Goal: Task Accomplishment & Management: Manage account settings

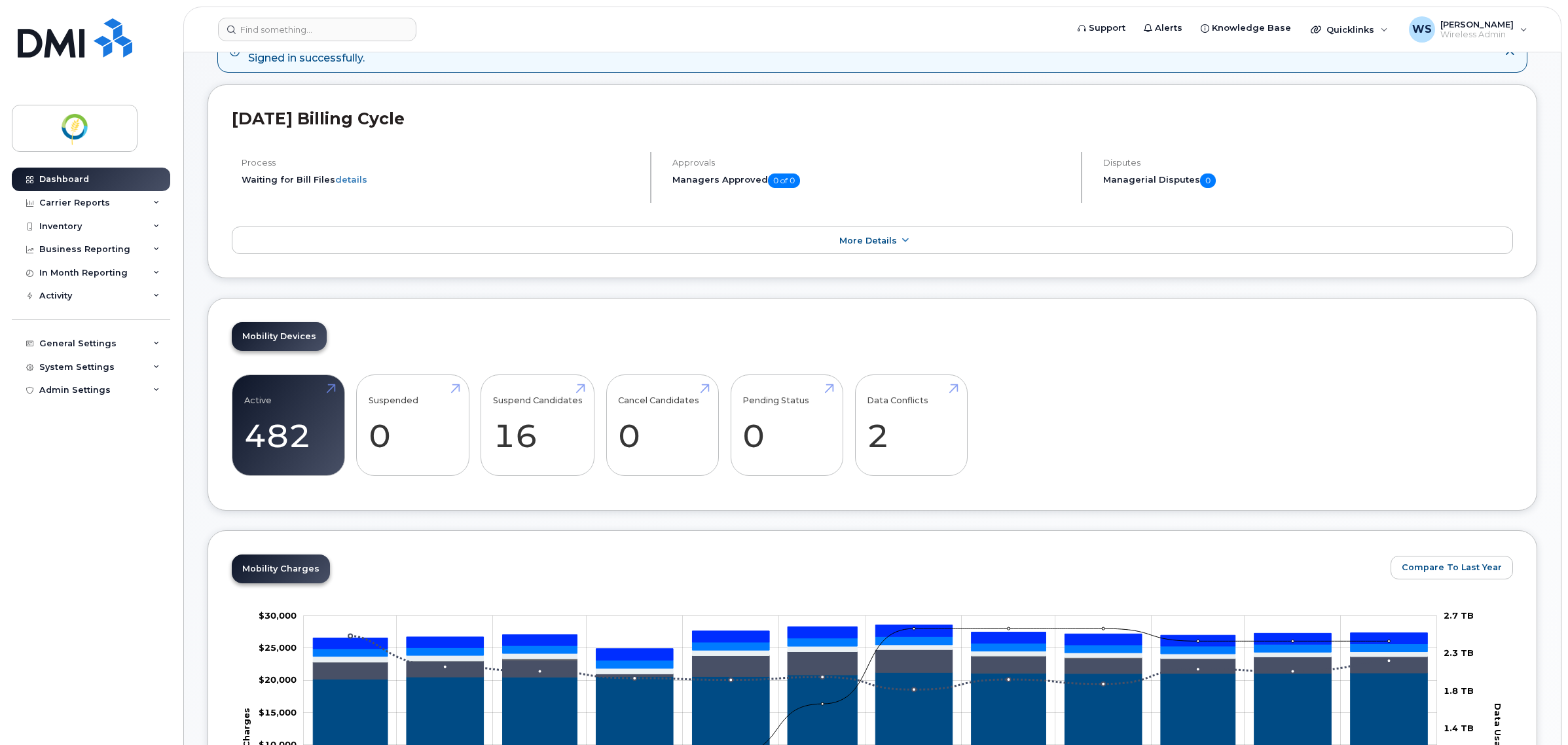
scroll to position [164, 0]
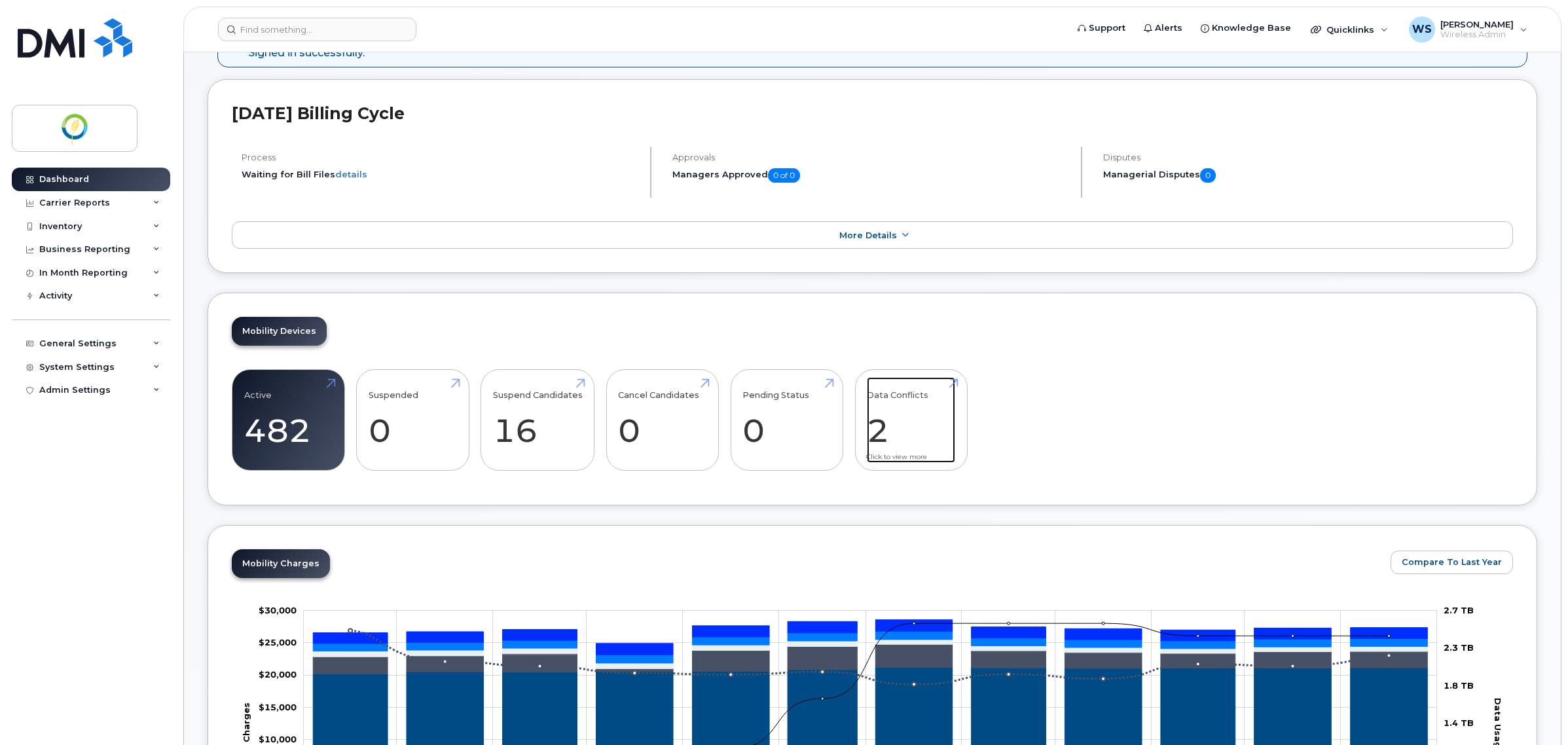
click at [907, 415] on link "Data Conflicts 2" at bounding box center [911, 420] width 88 height 86
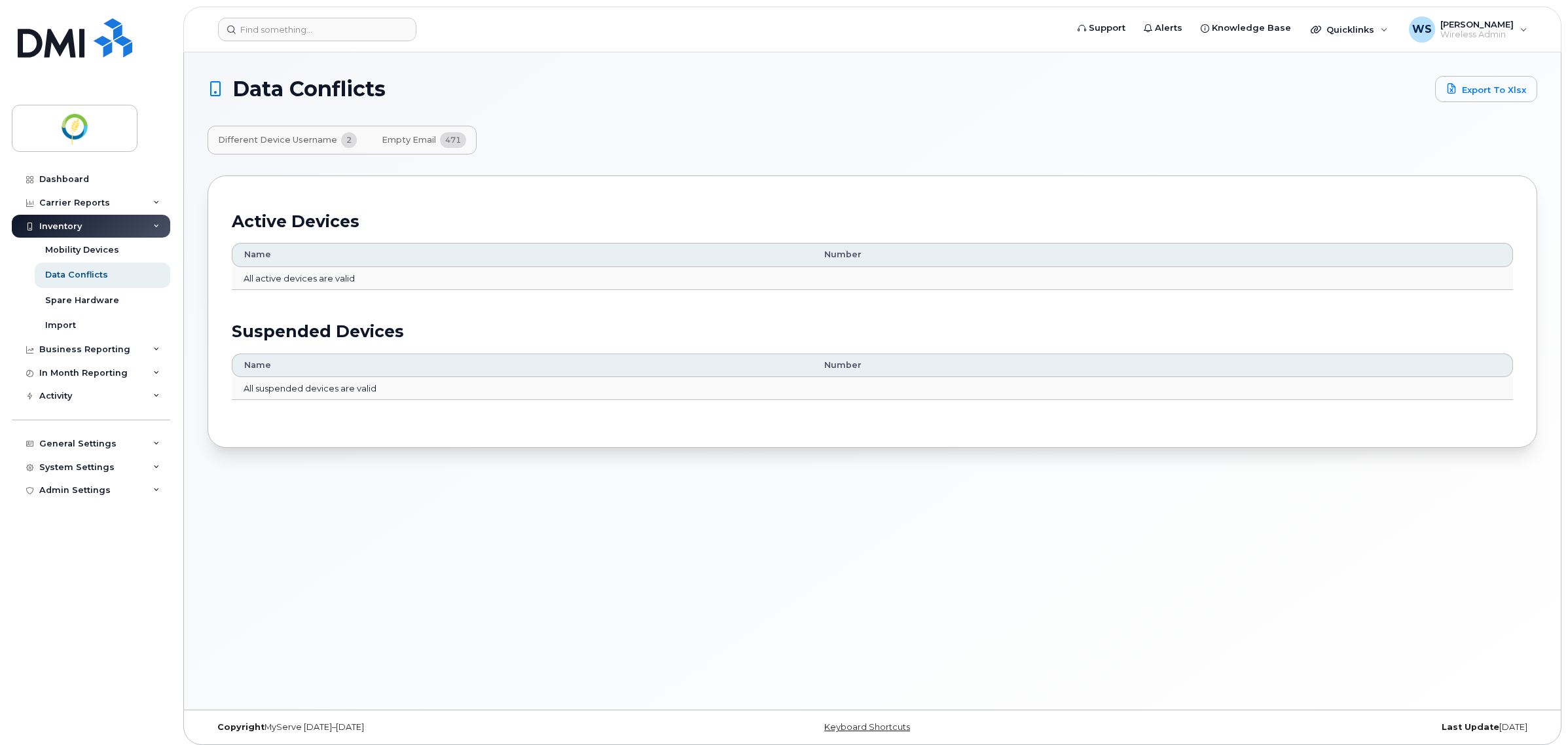
click at [342, 139] on span "2" at bounding box center [349, 140] width 16 height 16
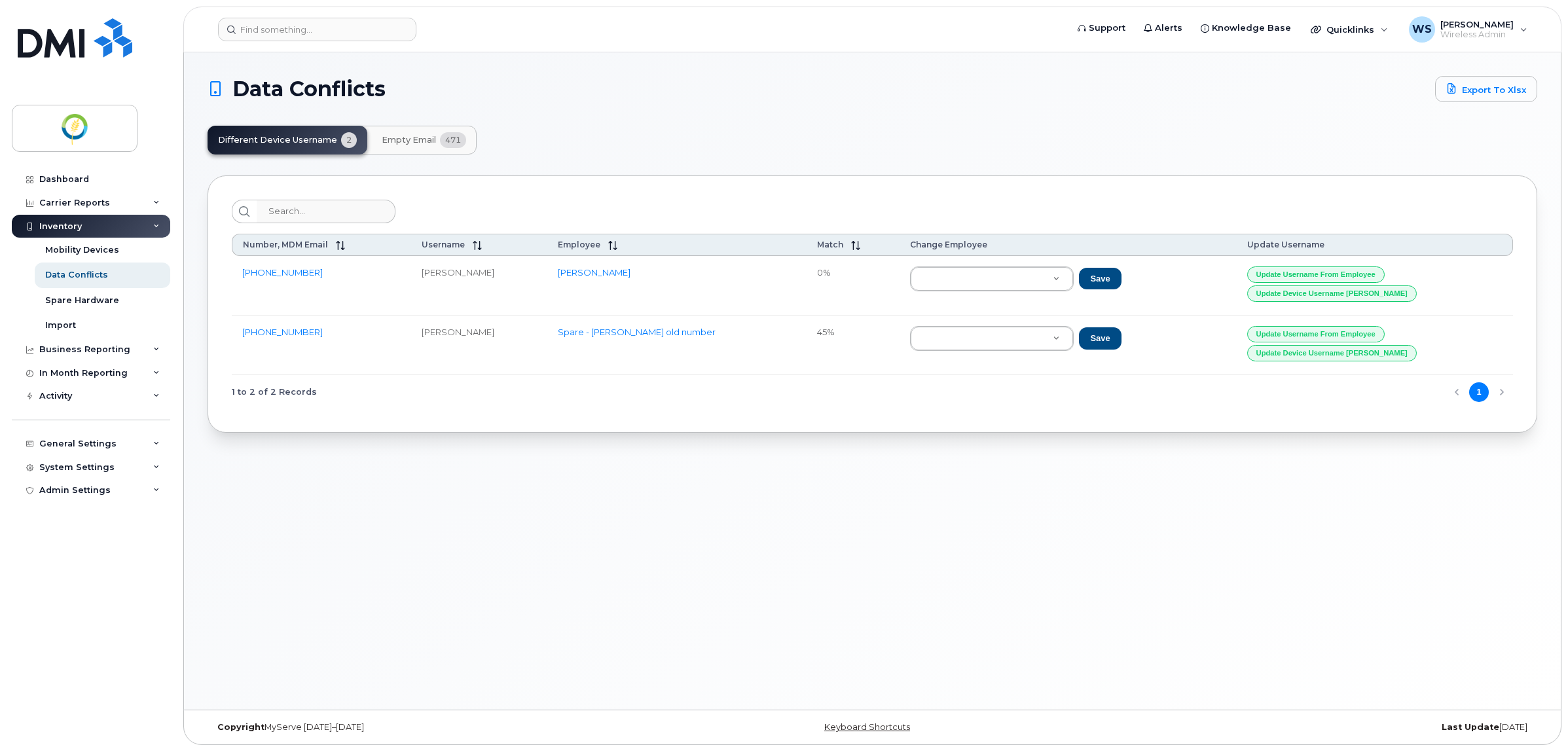
drag, startPoint x: 503, startPoint y: 266, endPoint x: 425, endPoint y: 263, distance: 78.1
click at [425, 263] on td "[PERSON_NAME]" at bounding box center [479, 286] width 136 height 60
copy td "[PERSON_NAME]"
click at [1381, 277] on button "Update Username from Employee" at bounding box center [1316, 274] width 137 height 17
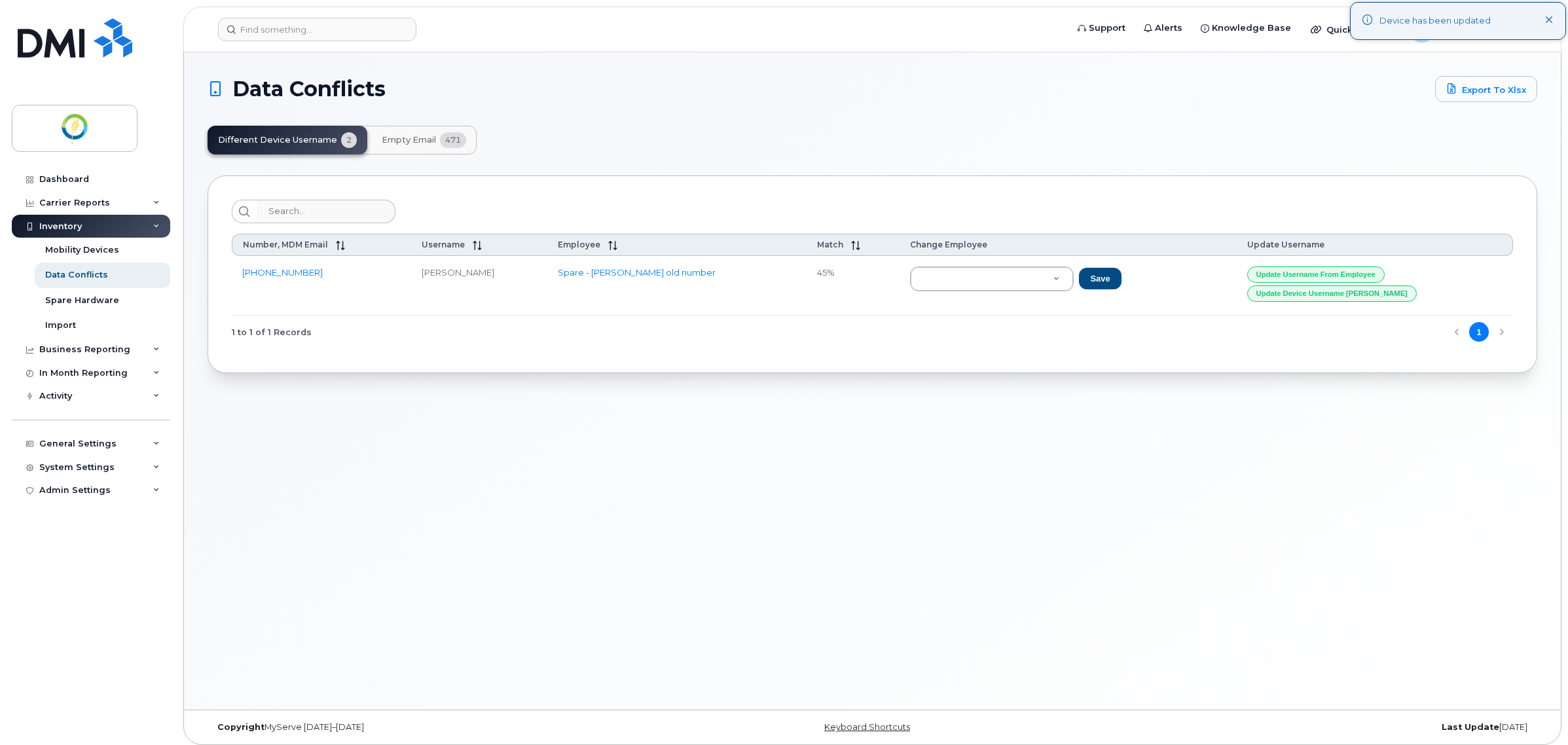
click at [1081, 541] on div "Data Conflicts Export to Xlsx Different Device Username 2 Empty Email 471 Numbe…" at bounding box center [872, 380] width 1377 height 657
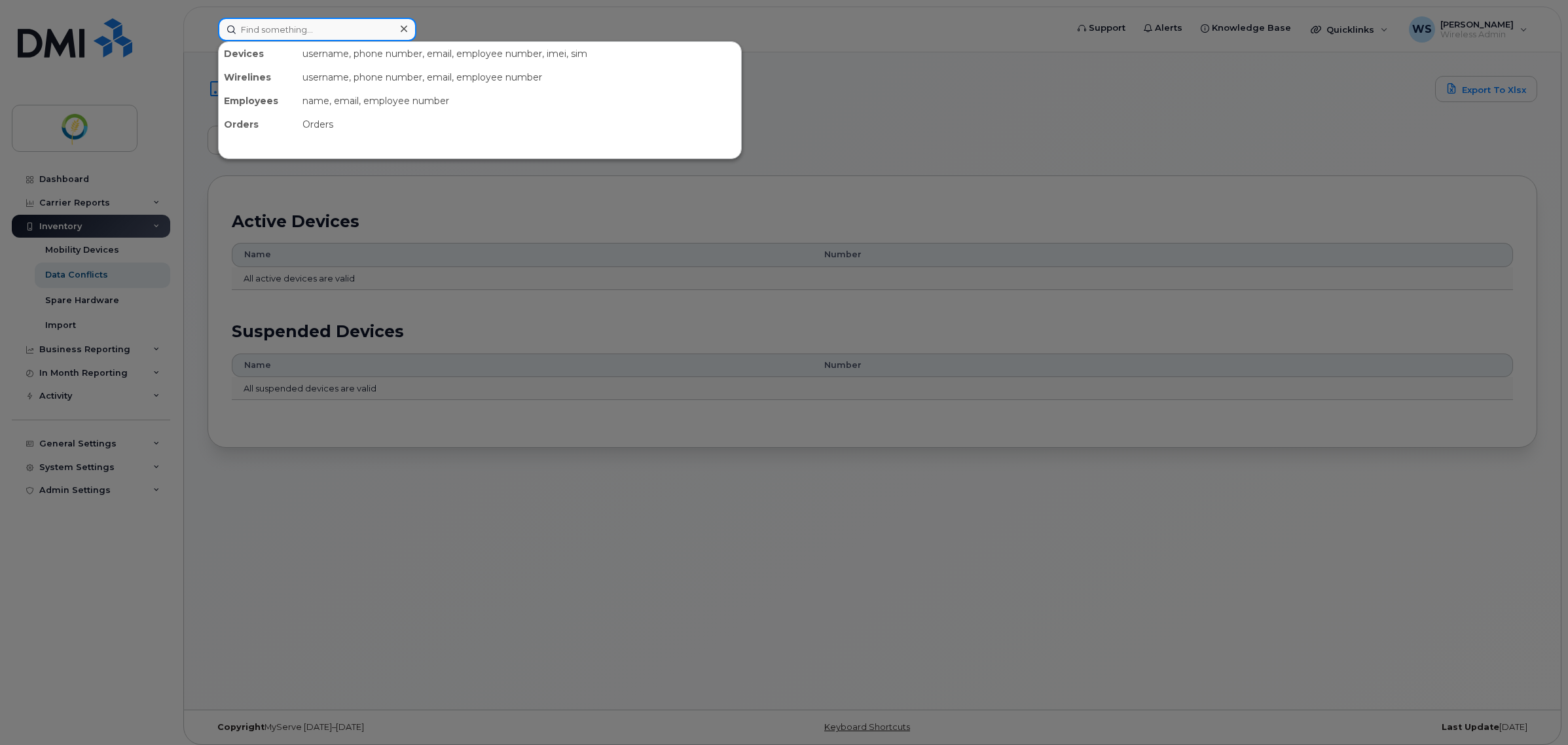
click at [260, 33] on input at bounding box center [317, 29] width 198 height 24
click at [80, 177] on div at bounding box center [784, 372] width 1568 height 745
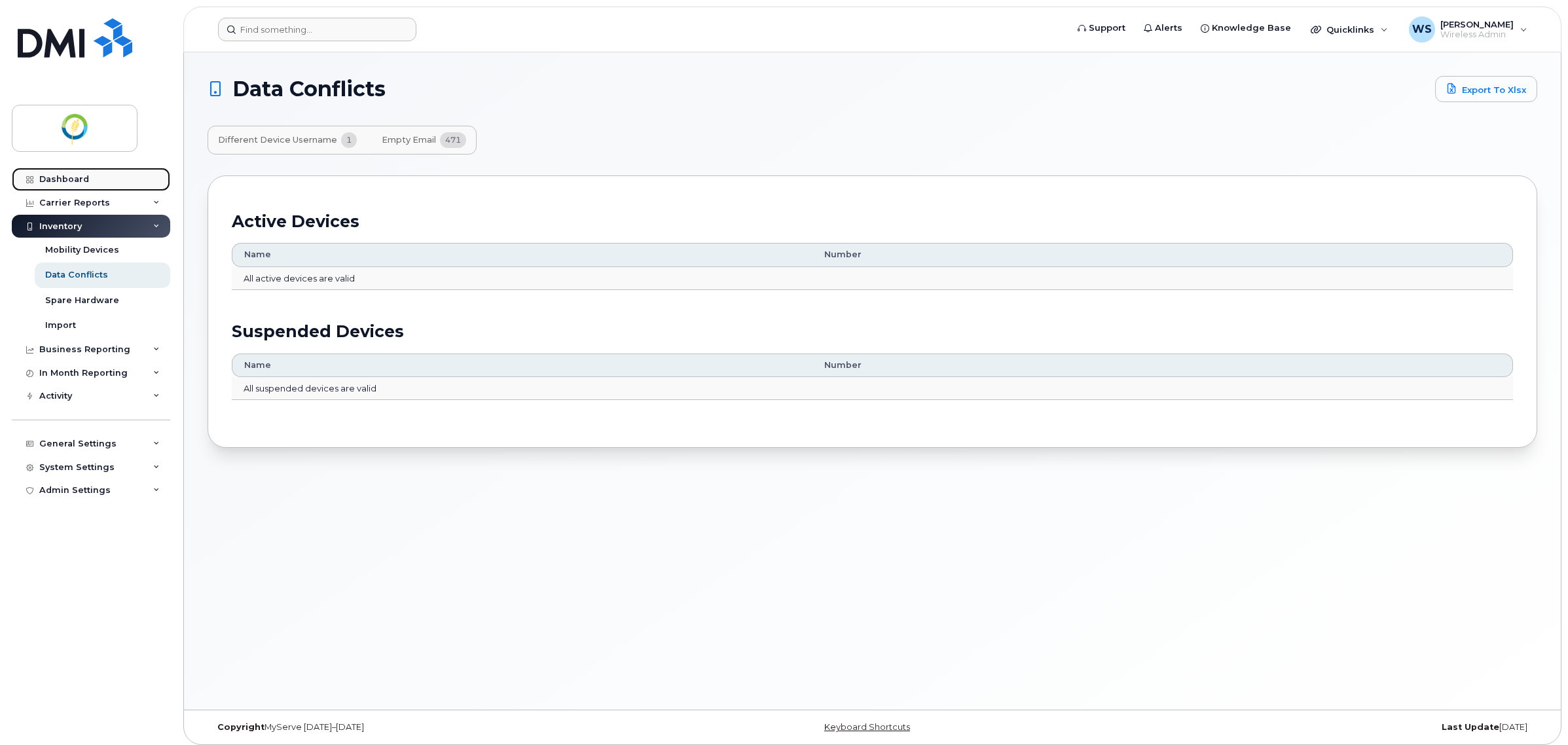
click at [76, 178] on div "Dashboard" at bounding box center [64, 179] width 50 height 11
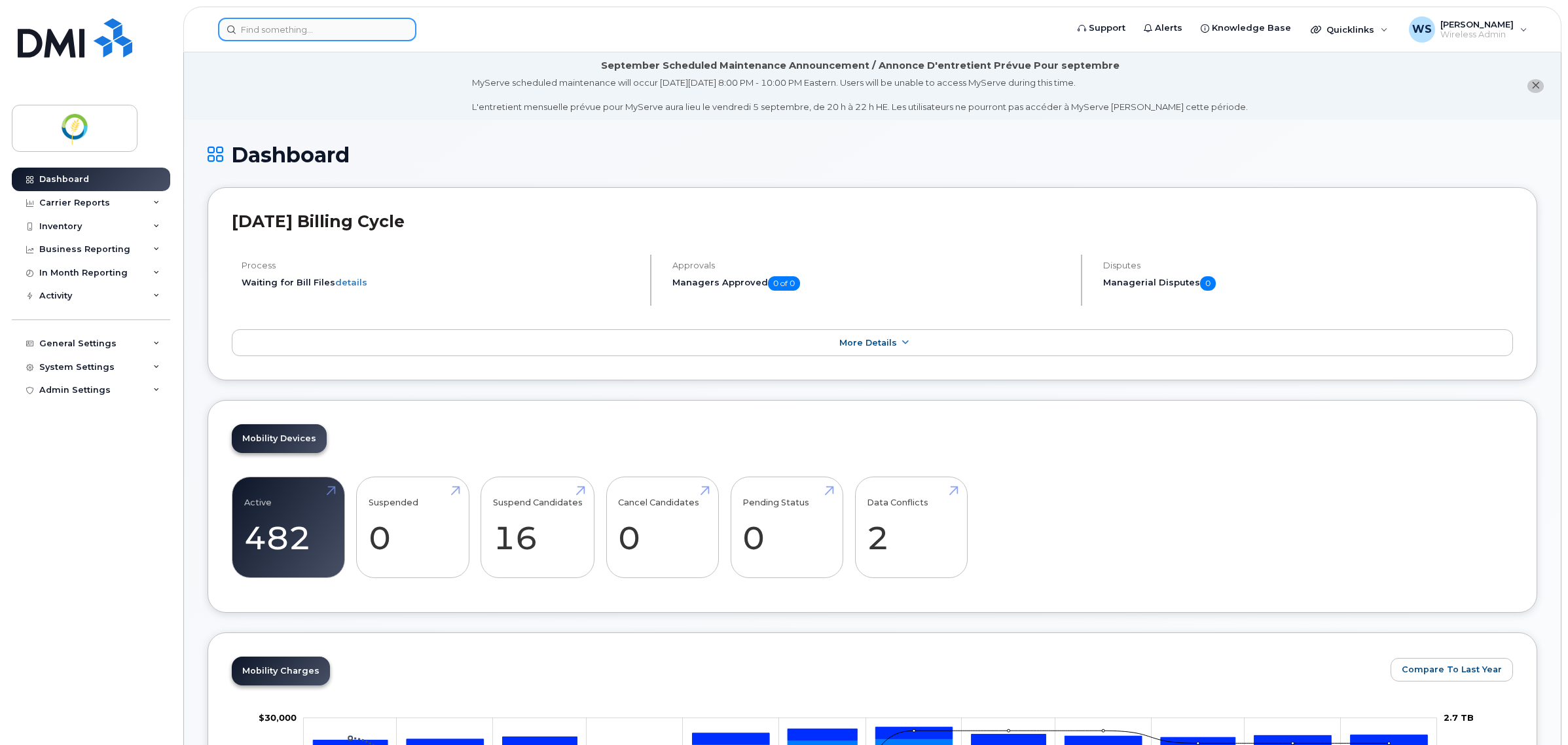
click at [297, 25] on input at bounding box center [317, 29] width 198 height 24
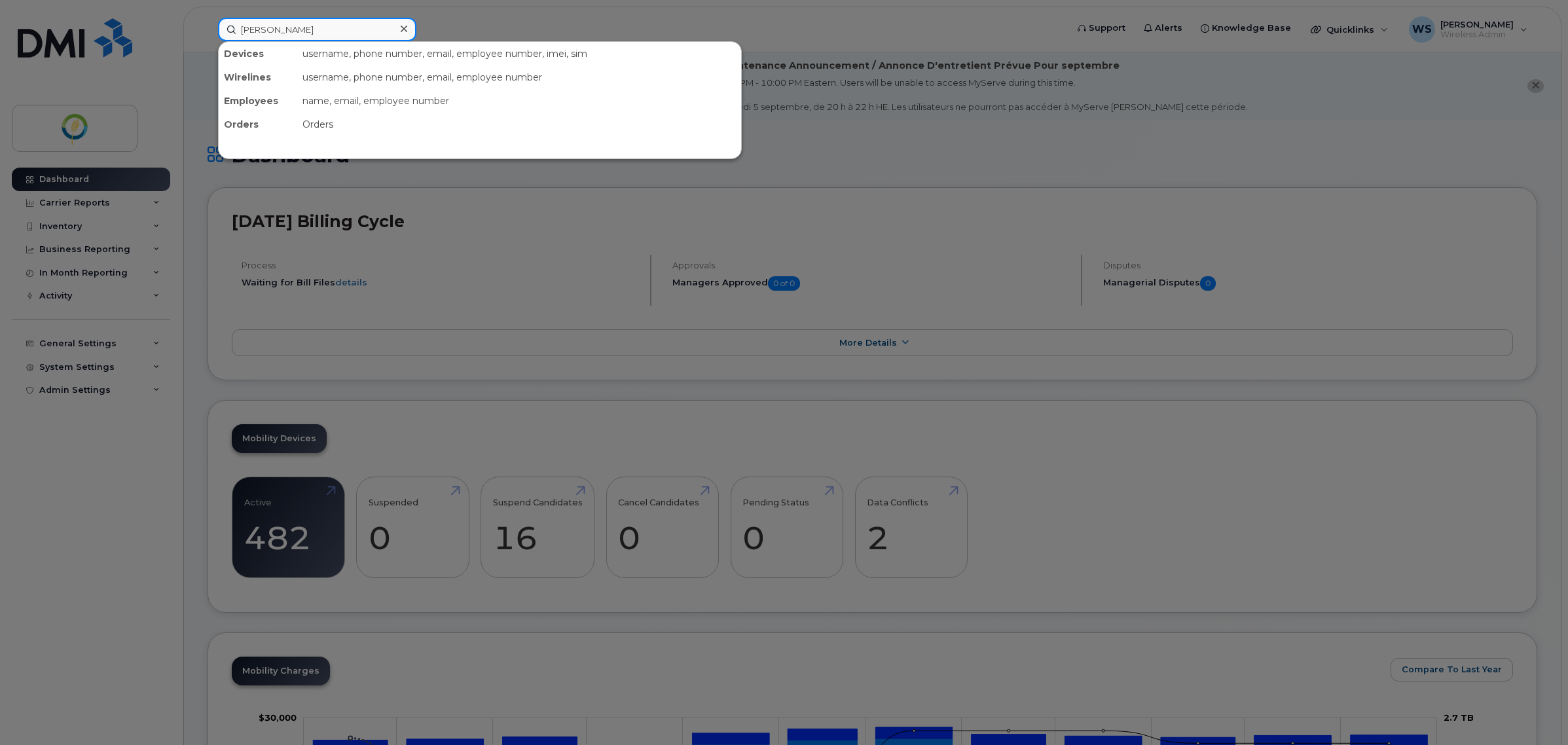
type input "sheila"
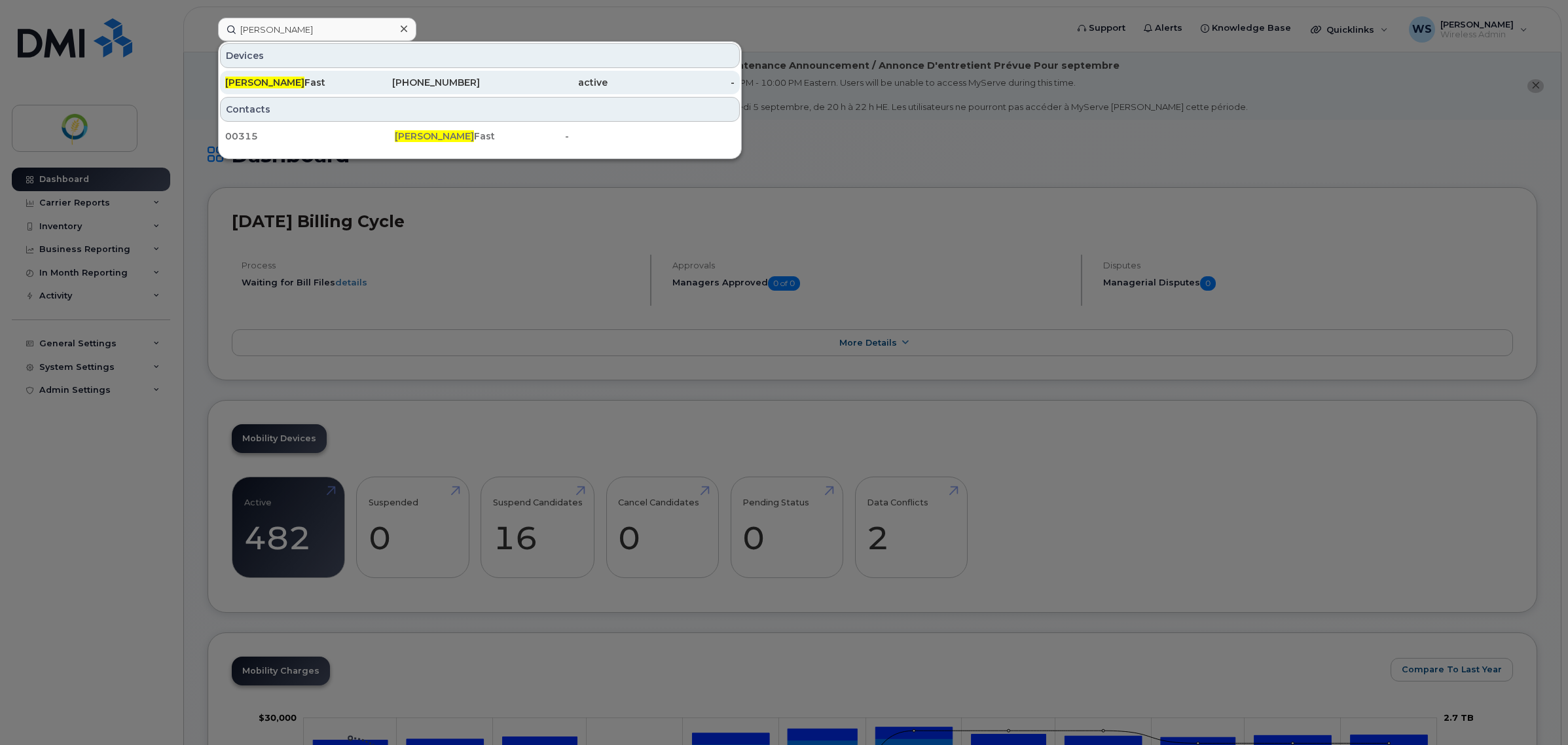
click at [247, 86] on span "Sheila" at bounding box center [264, 82] width 80 height 12
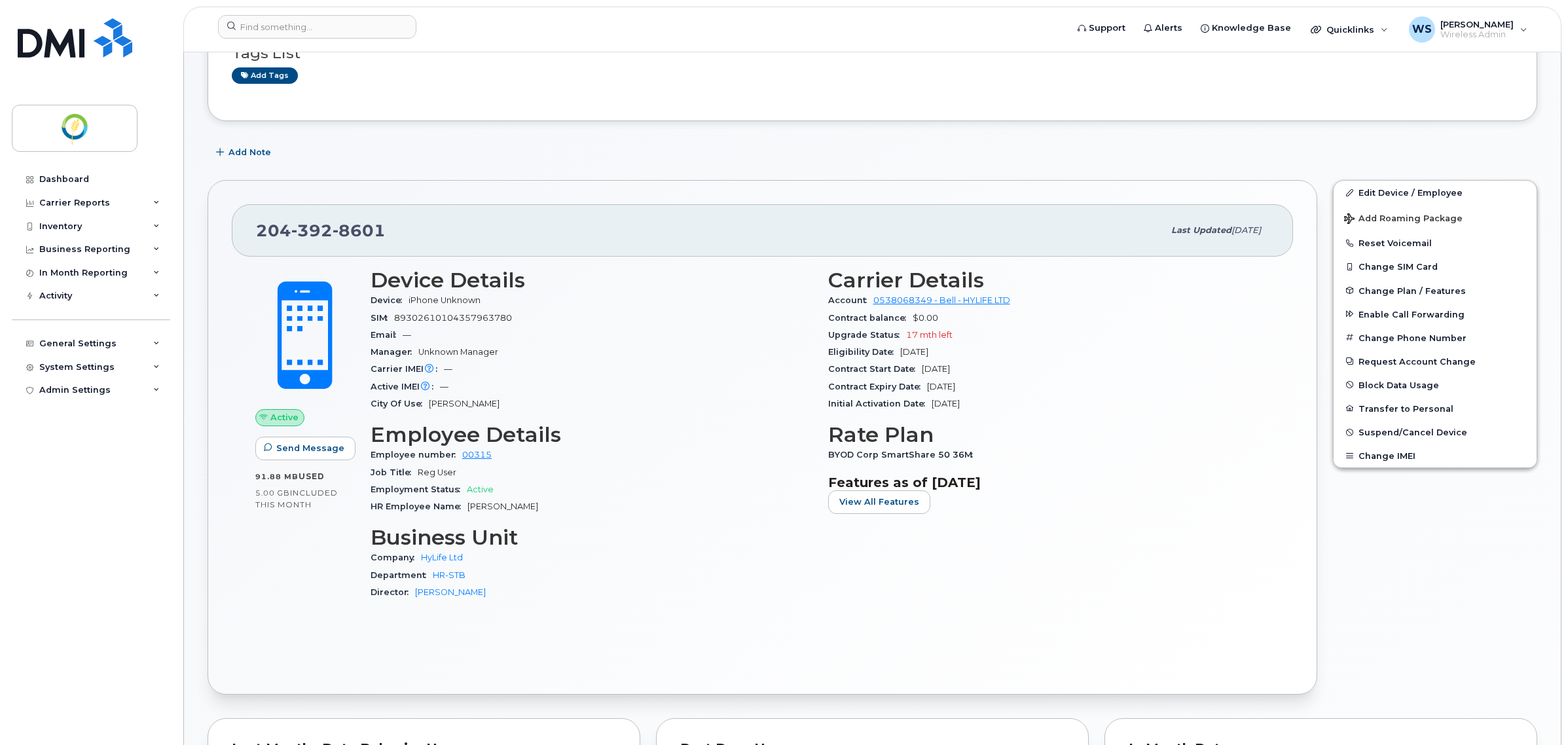
scroll to position [164, 0]
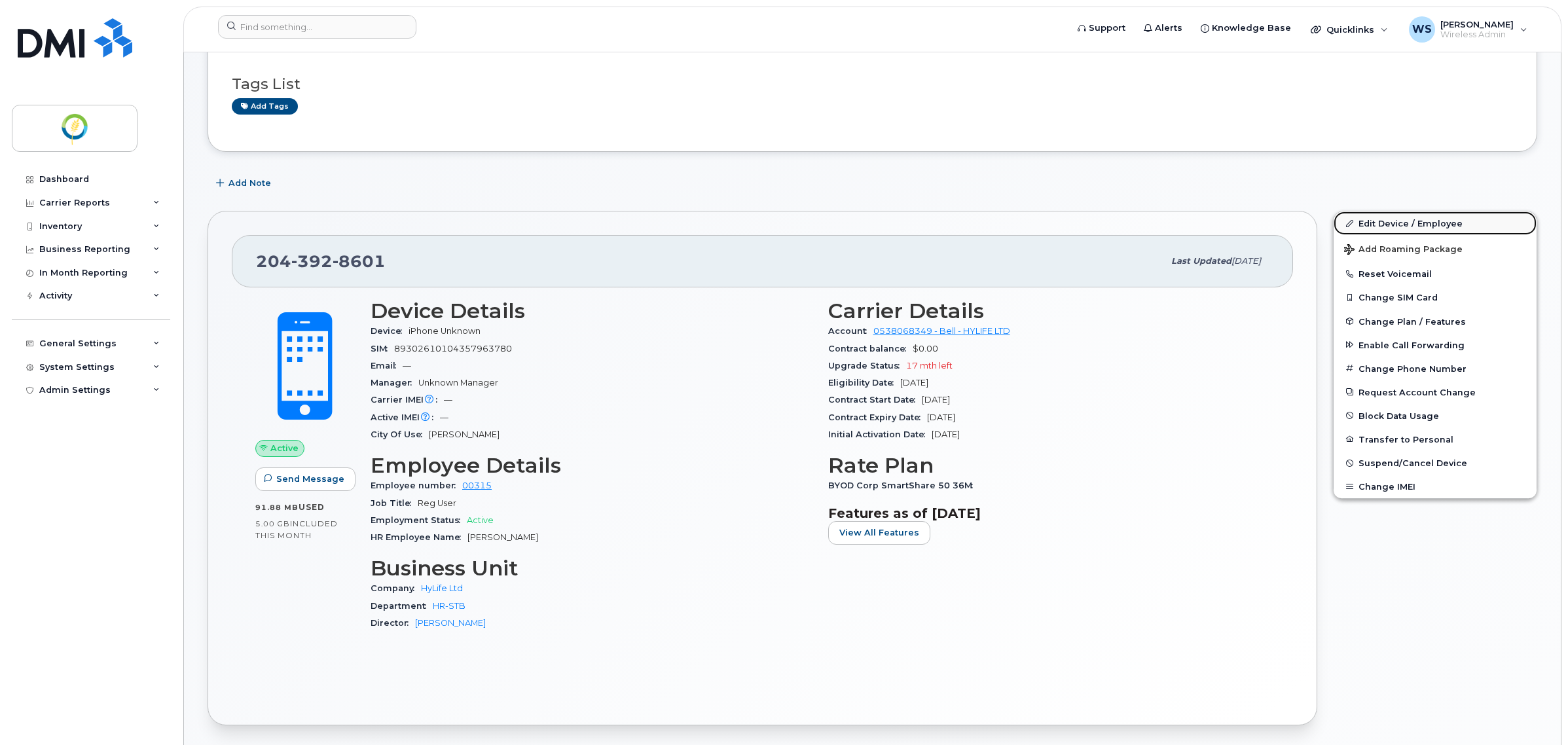
click at [1404, 218] on link "Edit Device / Employee" at bounding box center [1434, 223] width 203 height 24
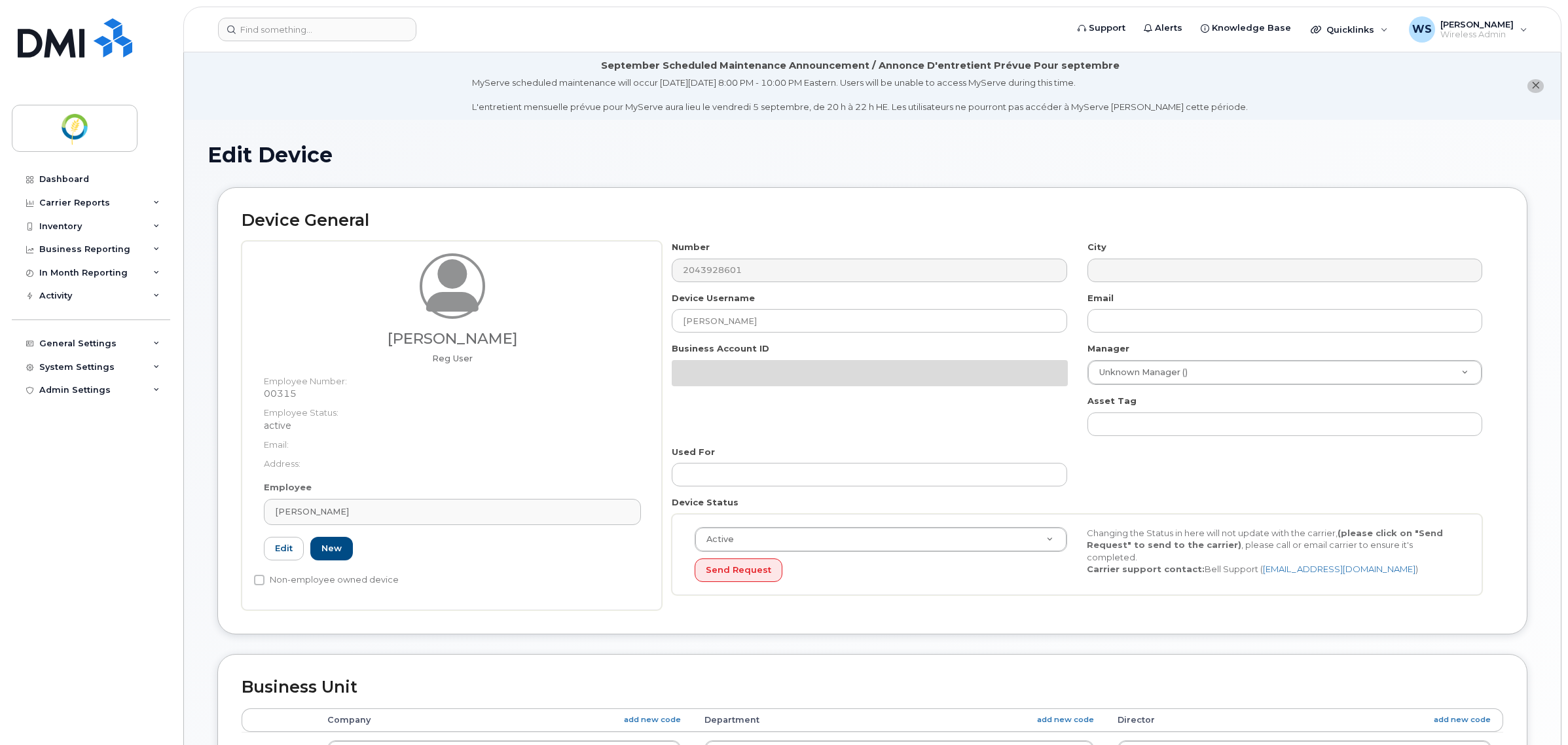
select select "29336448"
select select "29336462"
select select "29336504"
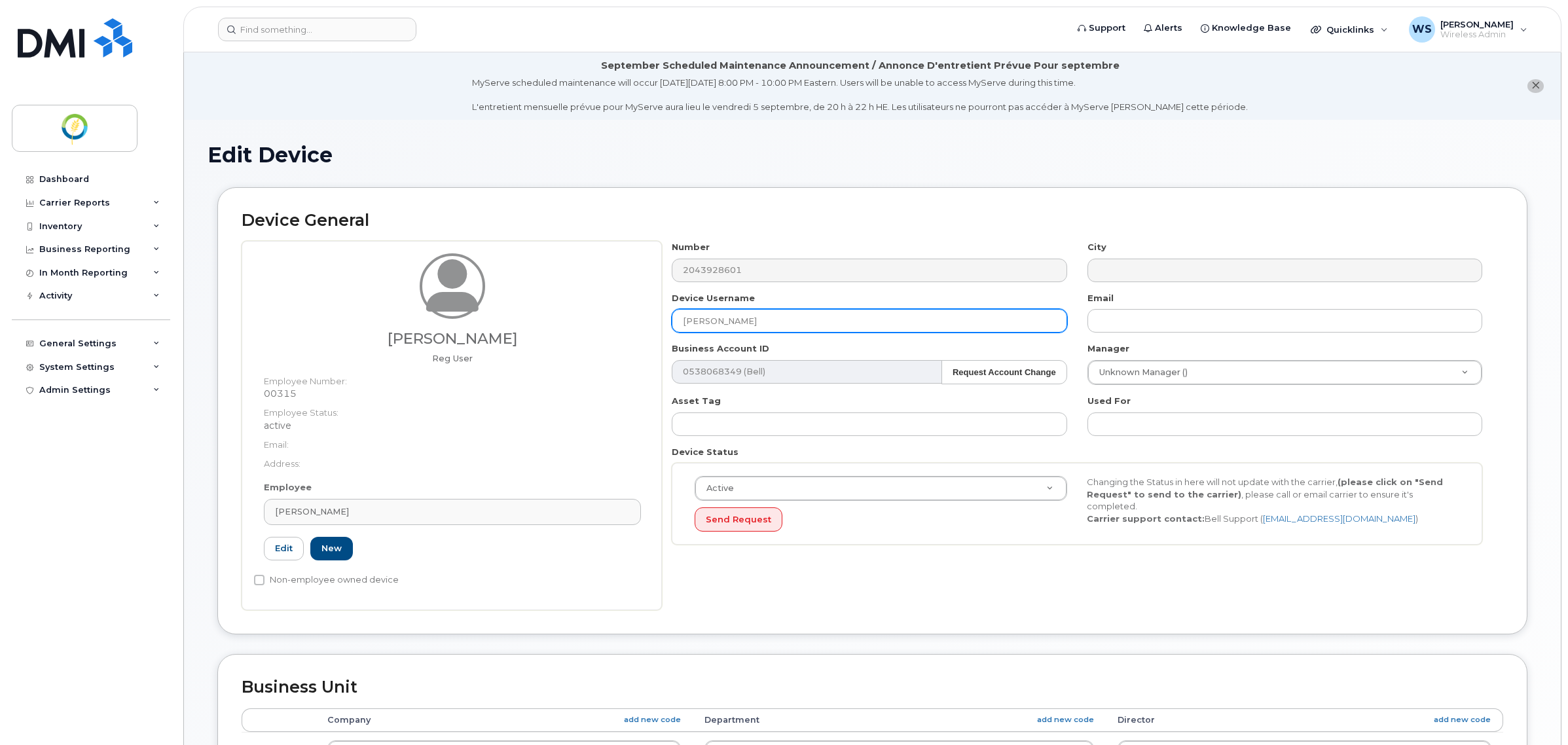
drag, startPoint x: 806, startPoint y: 319, endPoint x: 549, endPoint y: 311, distance: 257.1
click at [549, 311] on div "Sheila Fast Reg User Employee Number: 00315 Employee Status: active Email: Addr…" at bounding box center [872, 425] width 1262 height 369
paste input "[PERSON_NAME]"
type input "Joanne Abadines"
click at [286, 544] on link "Edit" at bounding box center [284, 549] width 40 height 25
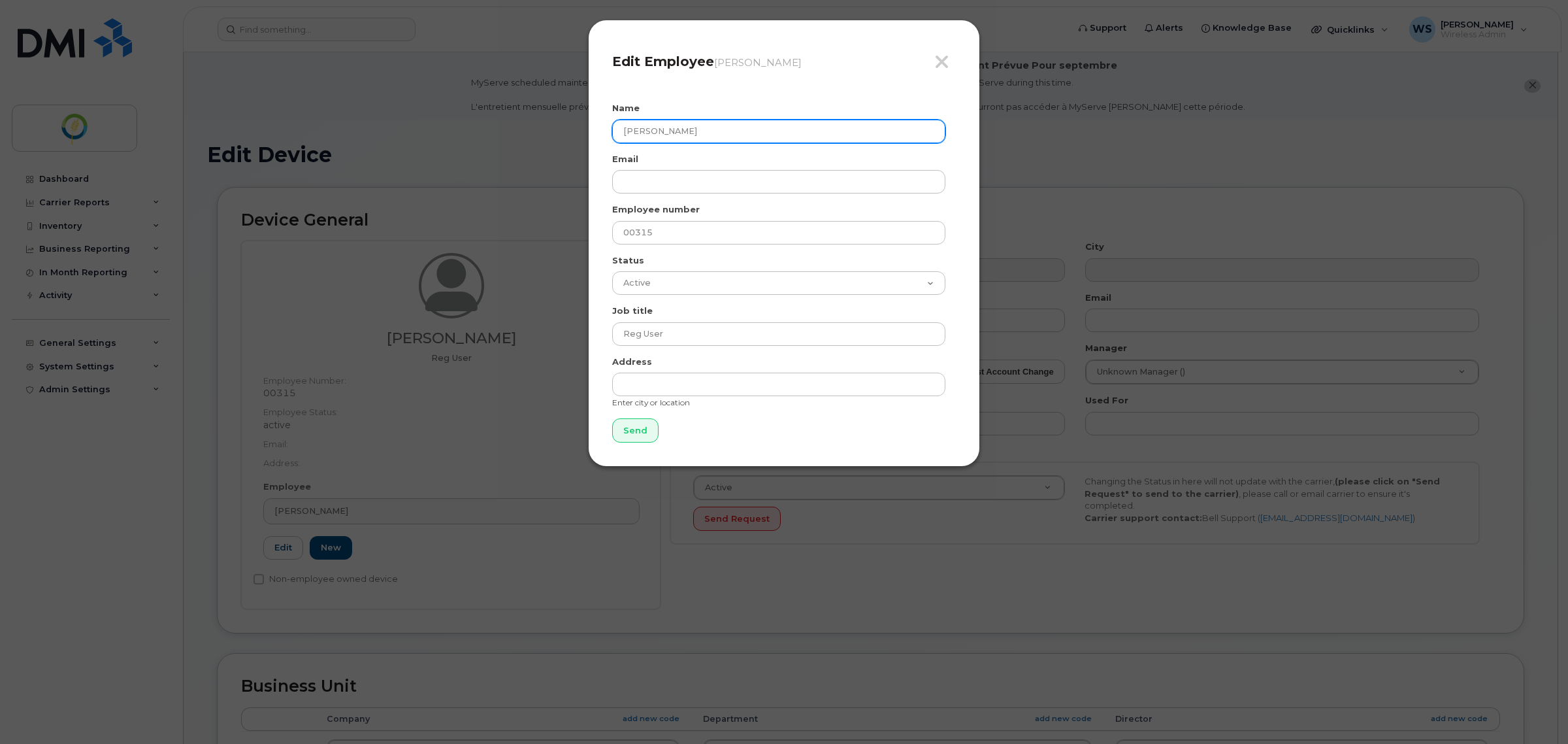
drag, startPoint x: 703, startPoint y: 135, endPoint x: 534, endPoint y: 98, distance: 173.0
click at [534, 98] on div "Close Edit Employee Sheila Fast Name Sheila Fast Email Employee number 00315 St…" at bounding box center [784, 372] width 1568 height 744
paste input "Joanne Abadines"
type input "Joanne Abadines"
click at [638, 425] on input "Send" at bounding box center [635, 430] width 46 height 25
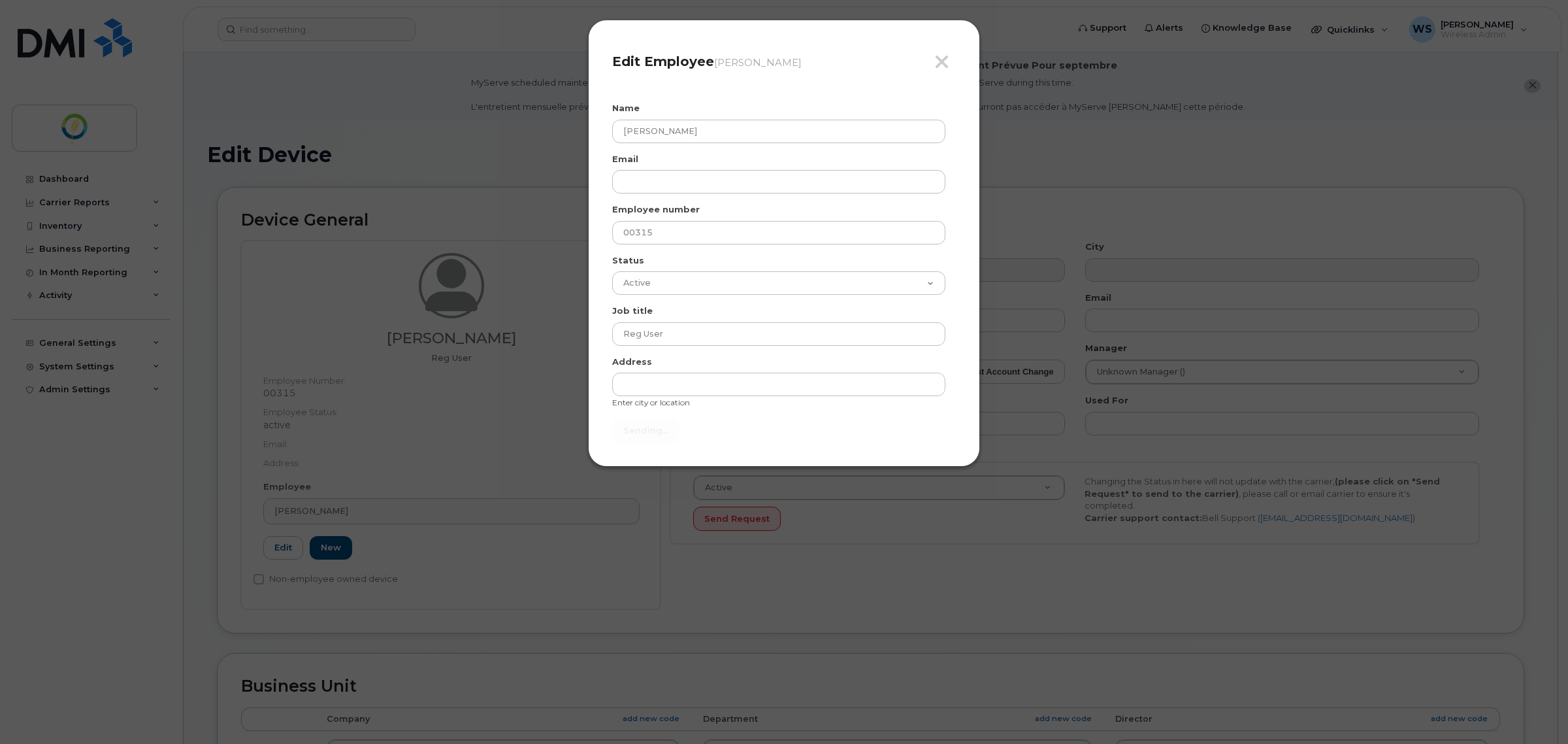
type input "Send"
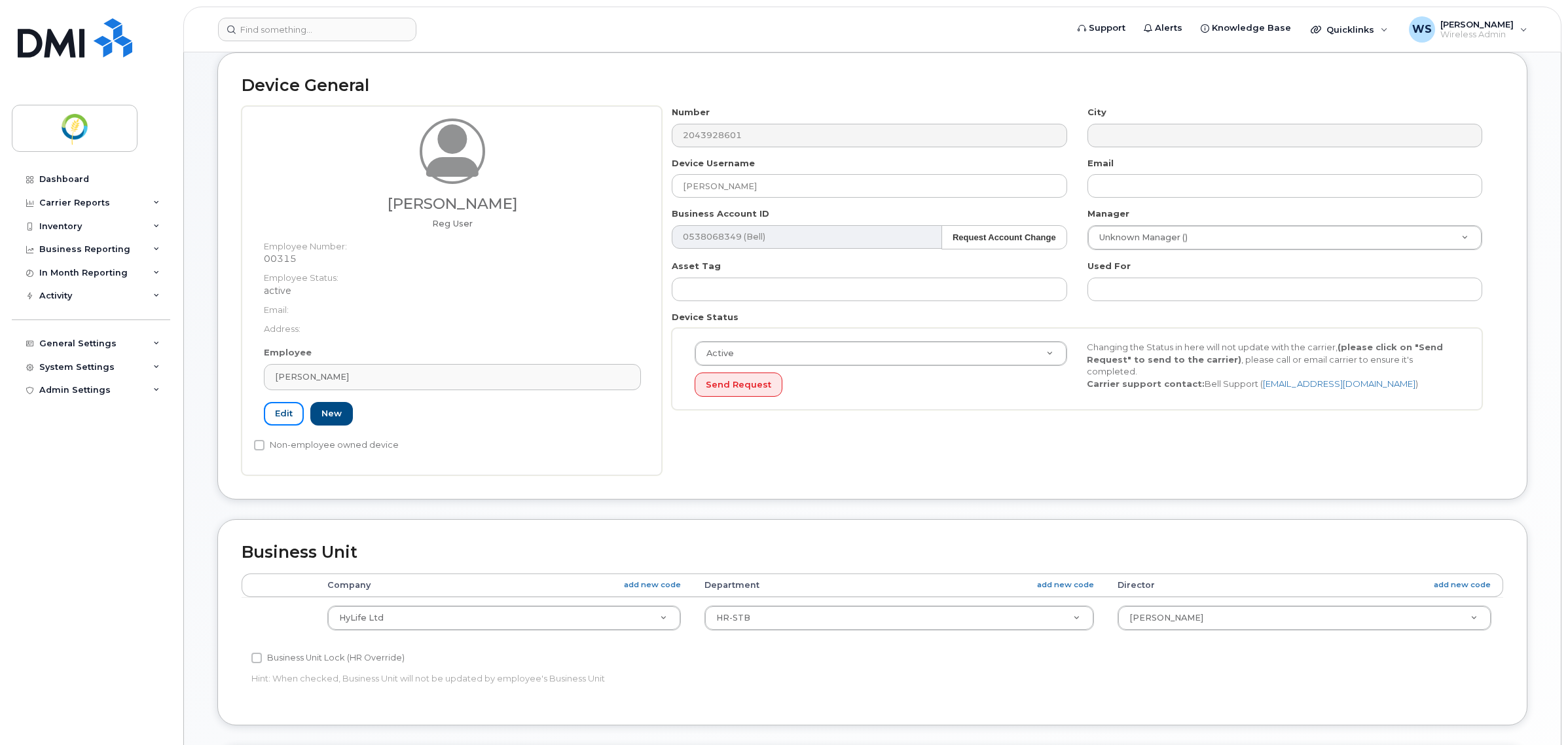
scroll to position [164, 0]
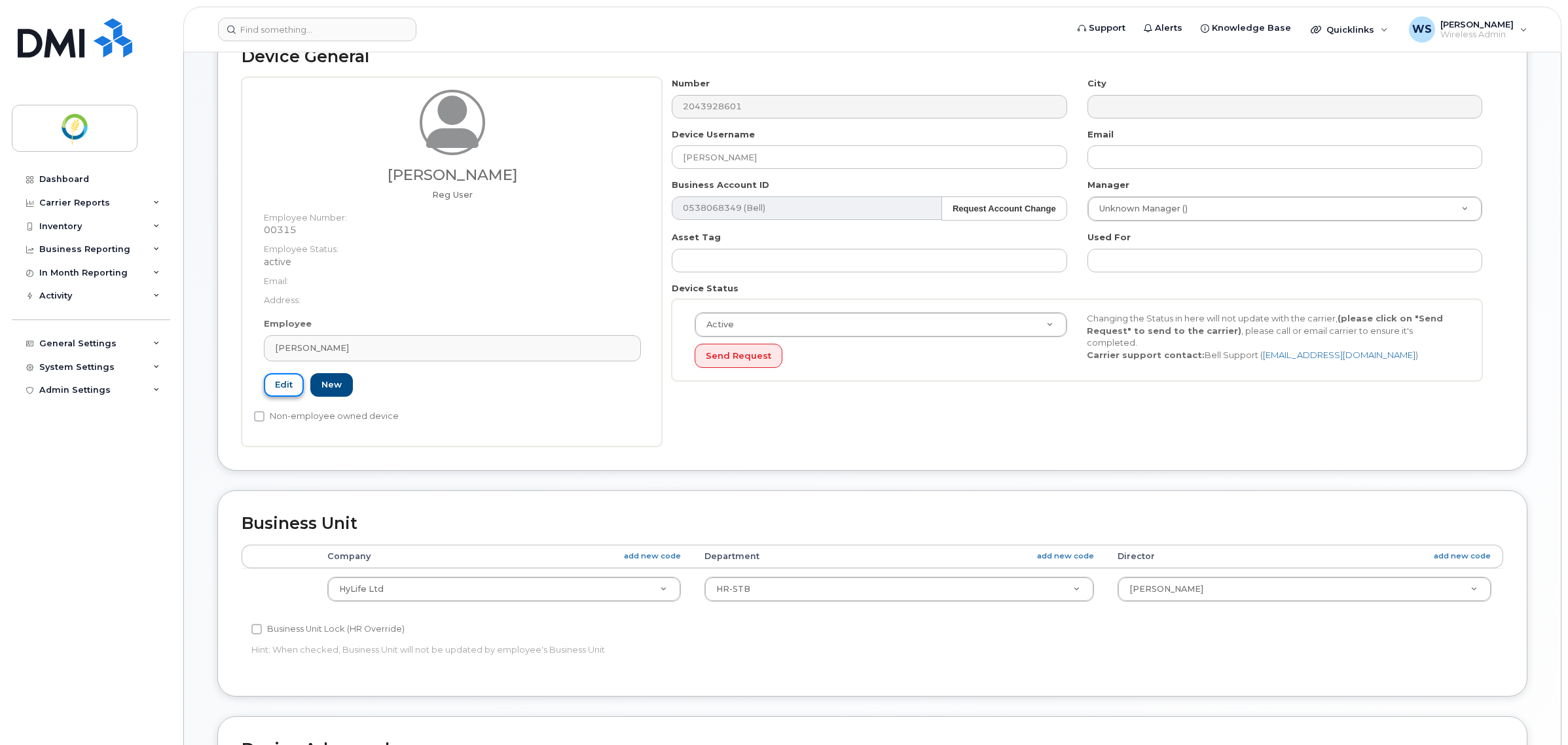
click at [292, 390] on link "Edit" at bounding box center [284, 385] width 40 height 25
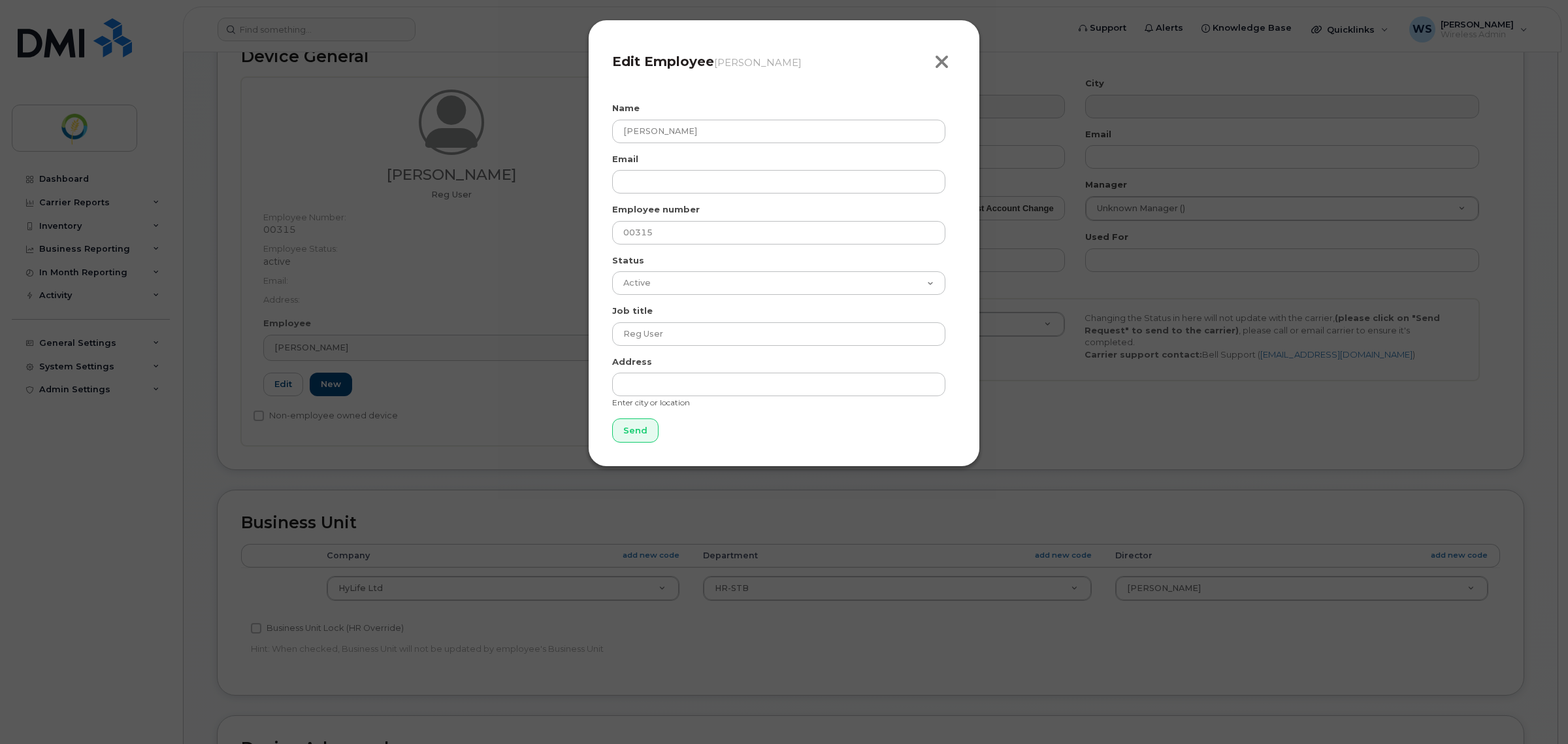
click at [939, 61] on icon "button" at bounding box center [941, 62] width 15 height 20
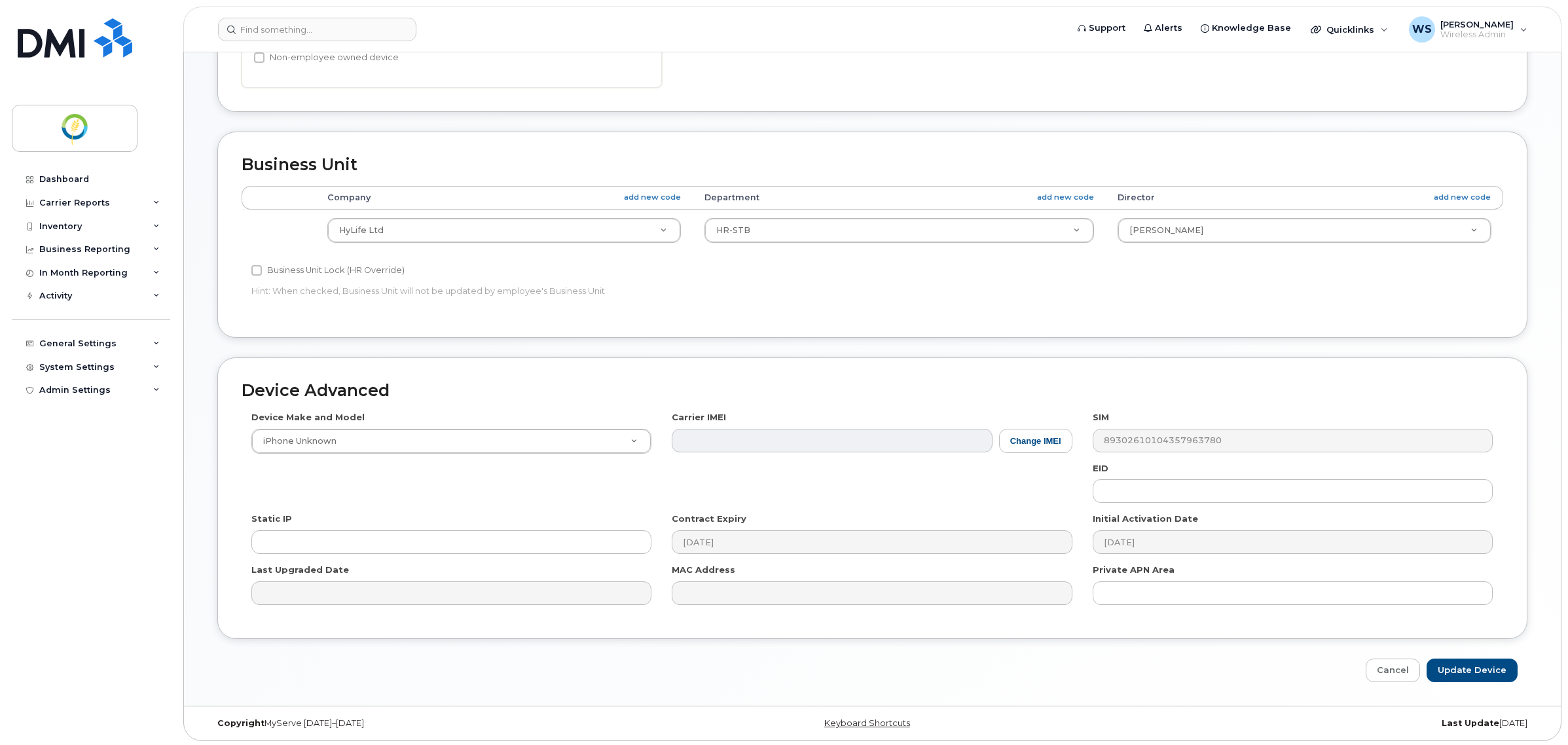
scroll to position [527, 0]
click at [1471, 672] on input "Update Device" at bounding box center [1472, 667] width 91 height 25
type input "Saving..."
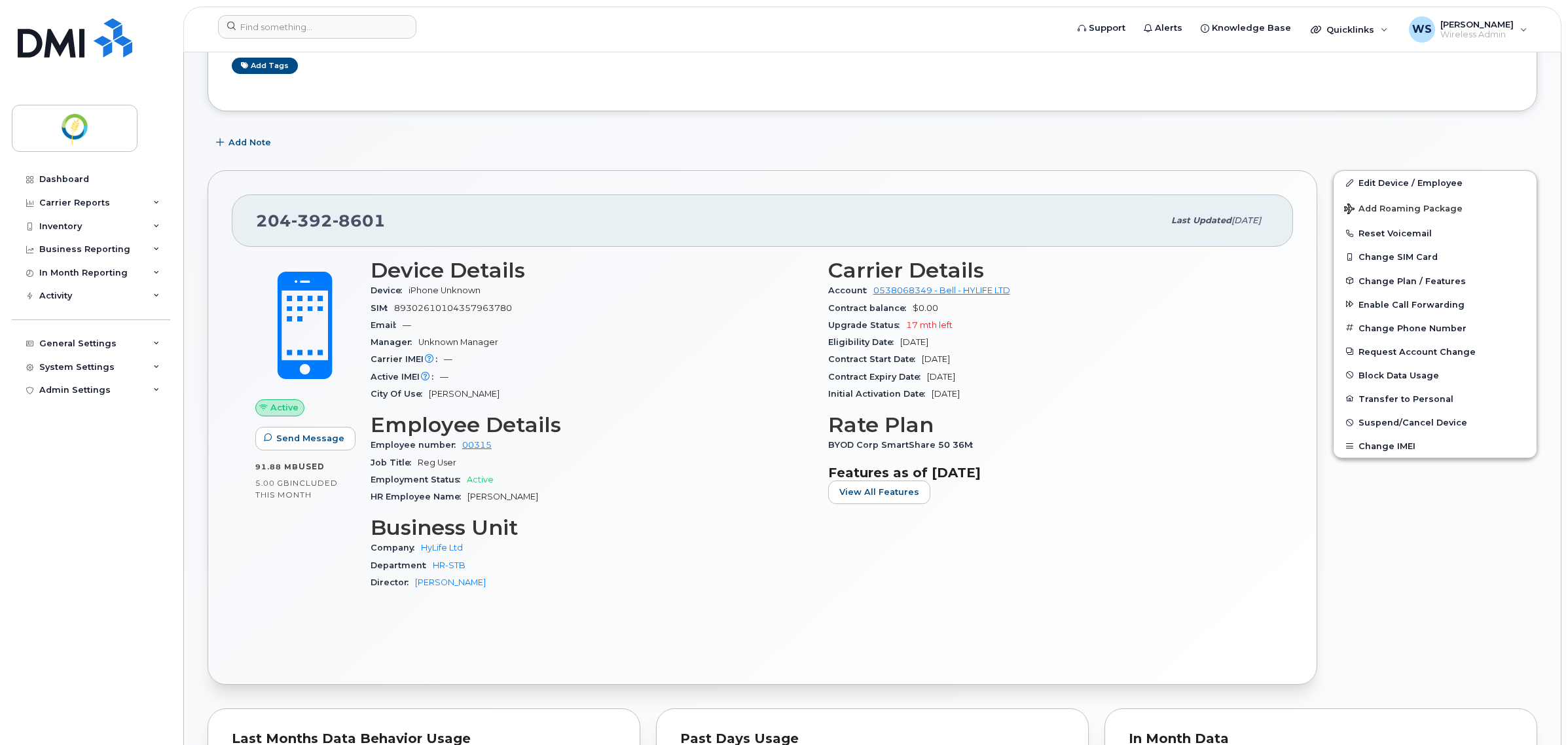
scroll to position [164, 0]
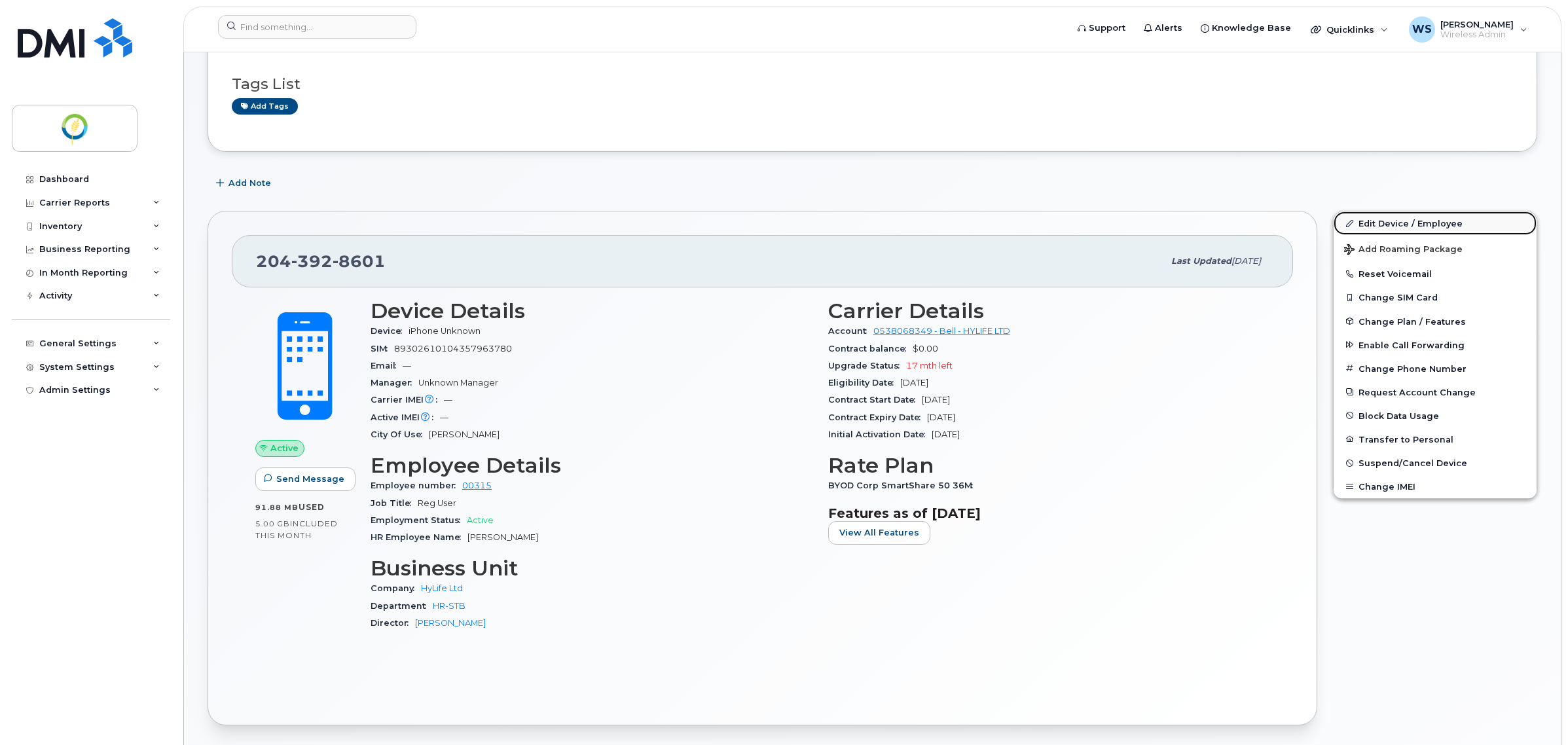
click at [1440, 227] on link "Edit Device / Employee" at bounding box center [1434, 223] width 203 height 24
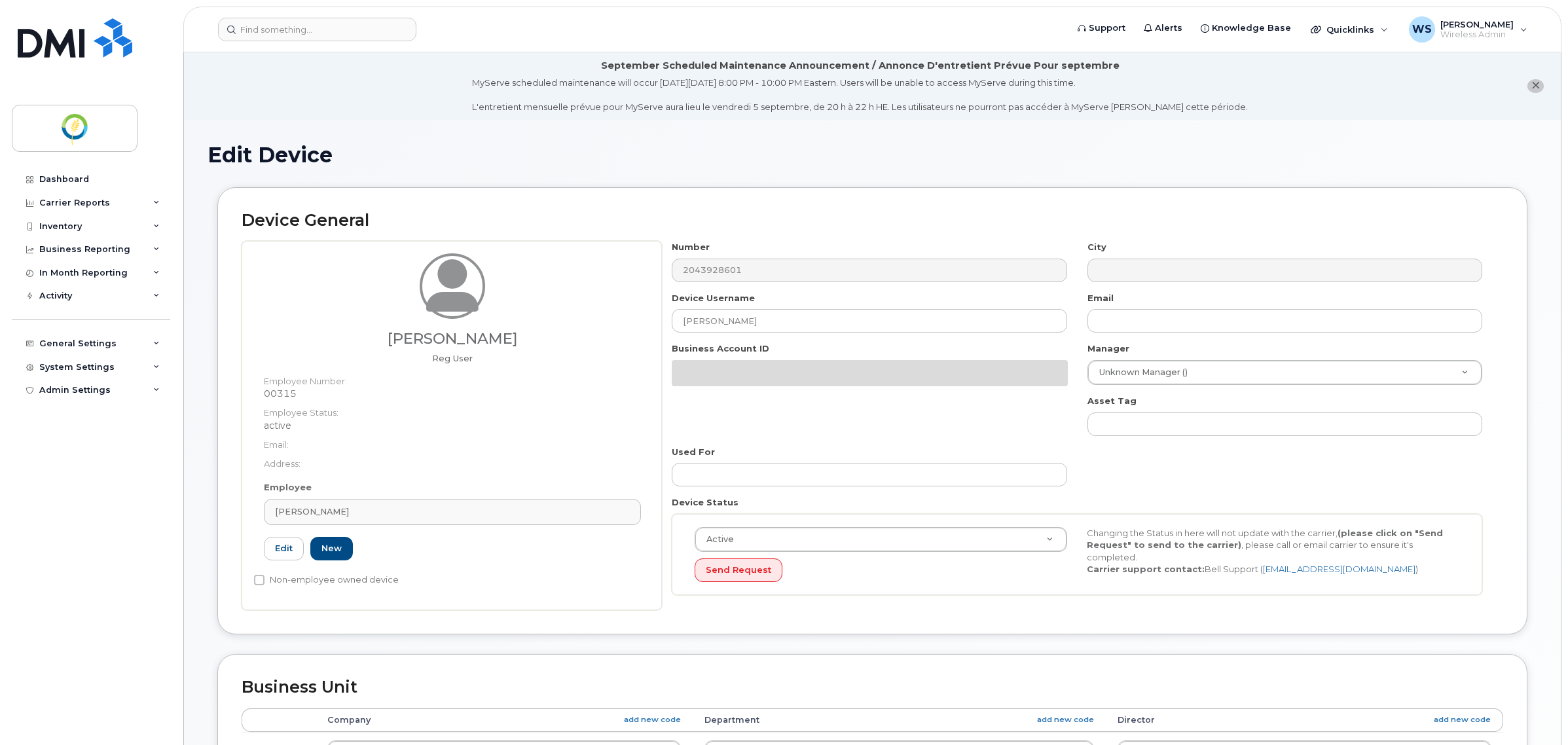
select select "29336448"
select select "29336462"
select select "29336504"
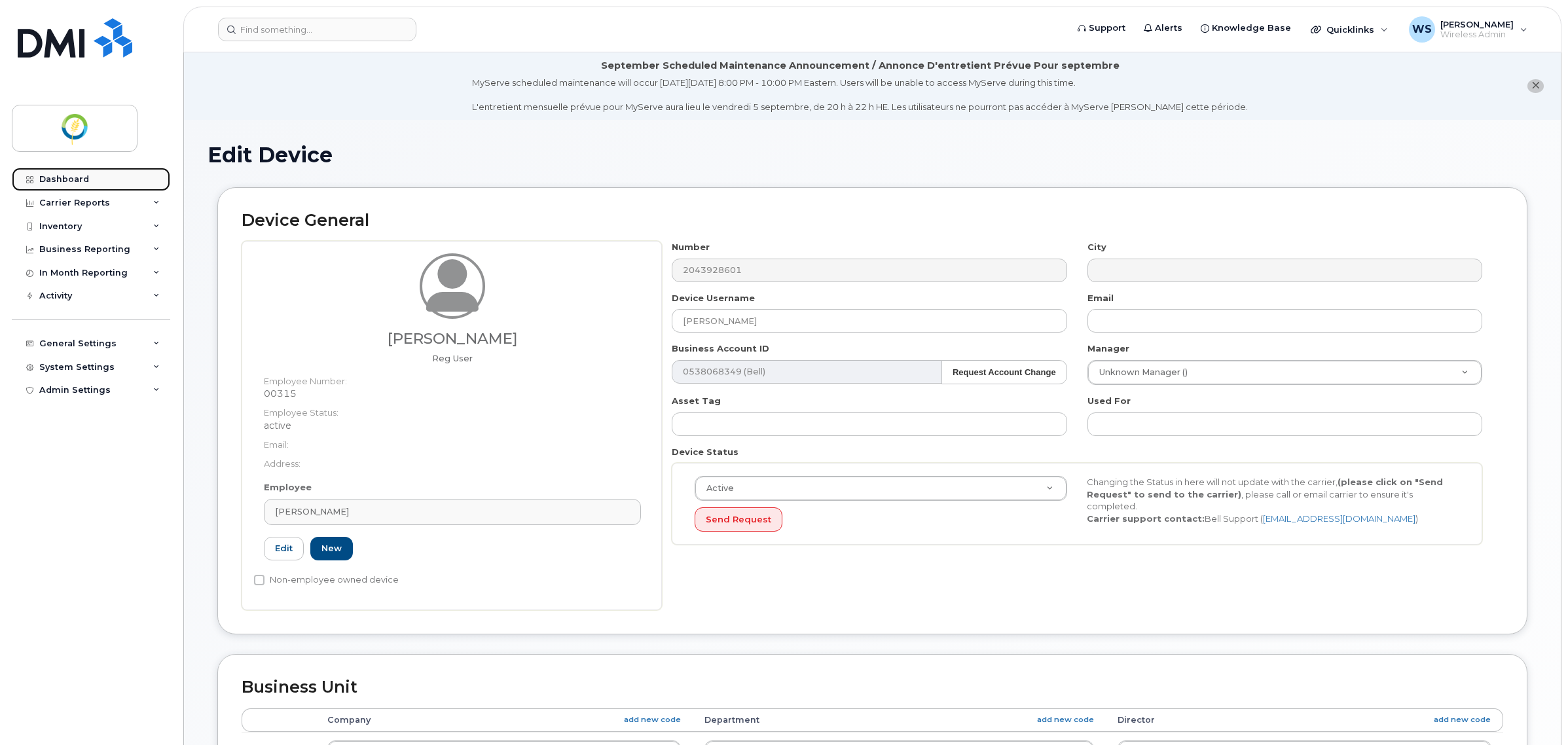
click at [76, 182] on div "Dashboard" at bounding box center [64, 179] width 50 height 11
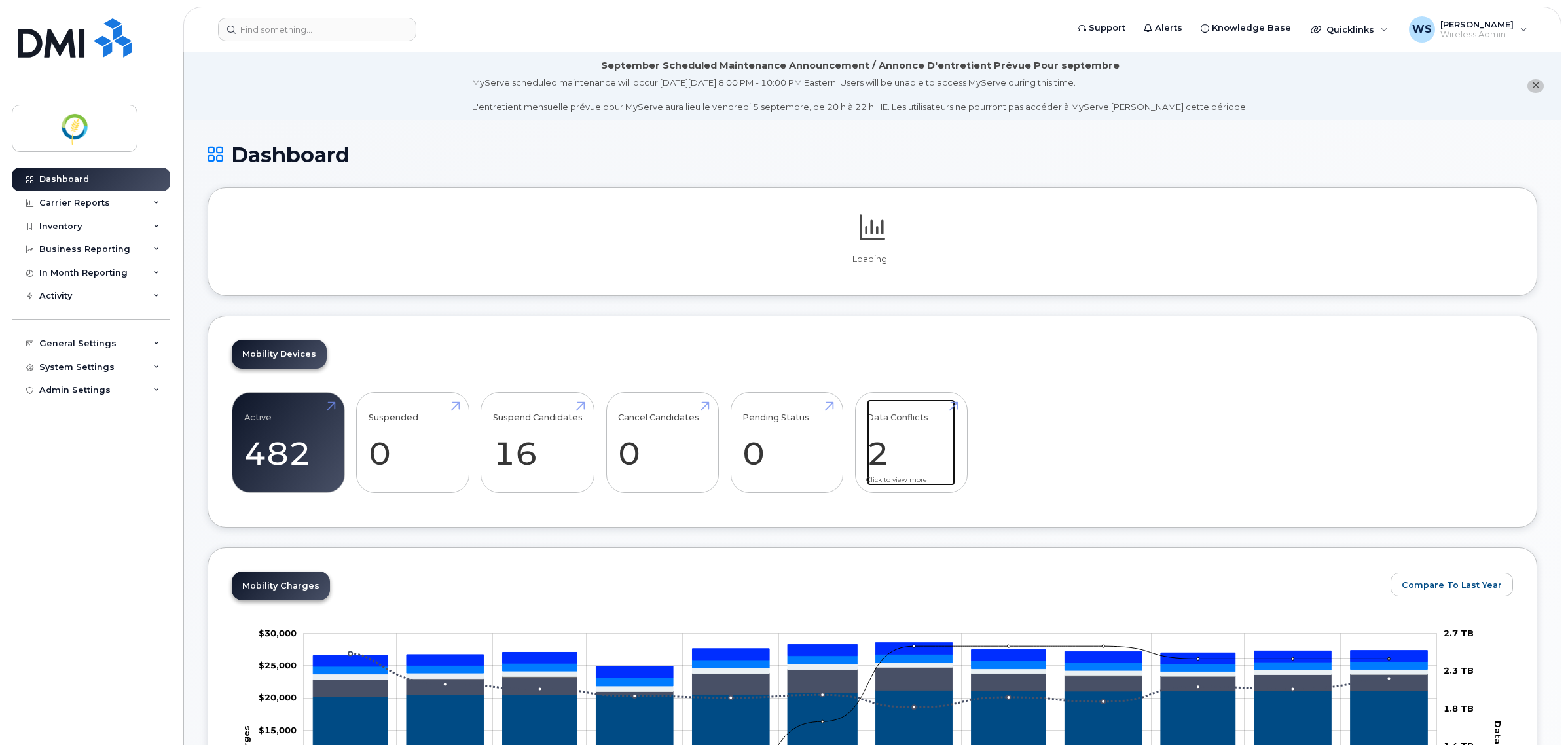
click at [897, 422] on link "Data Conflicts 2" at bounding box center [911, 443] width 88 height 86
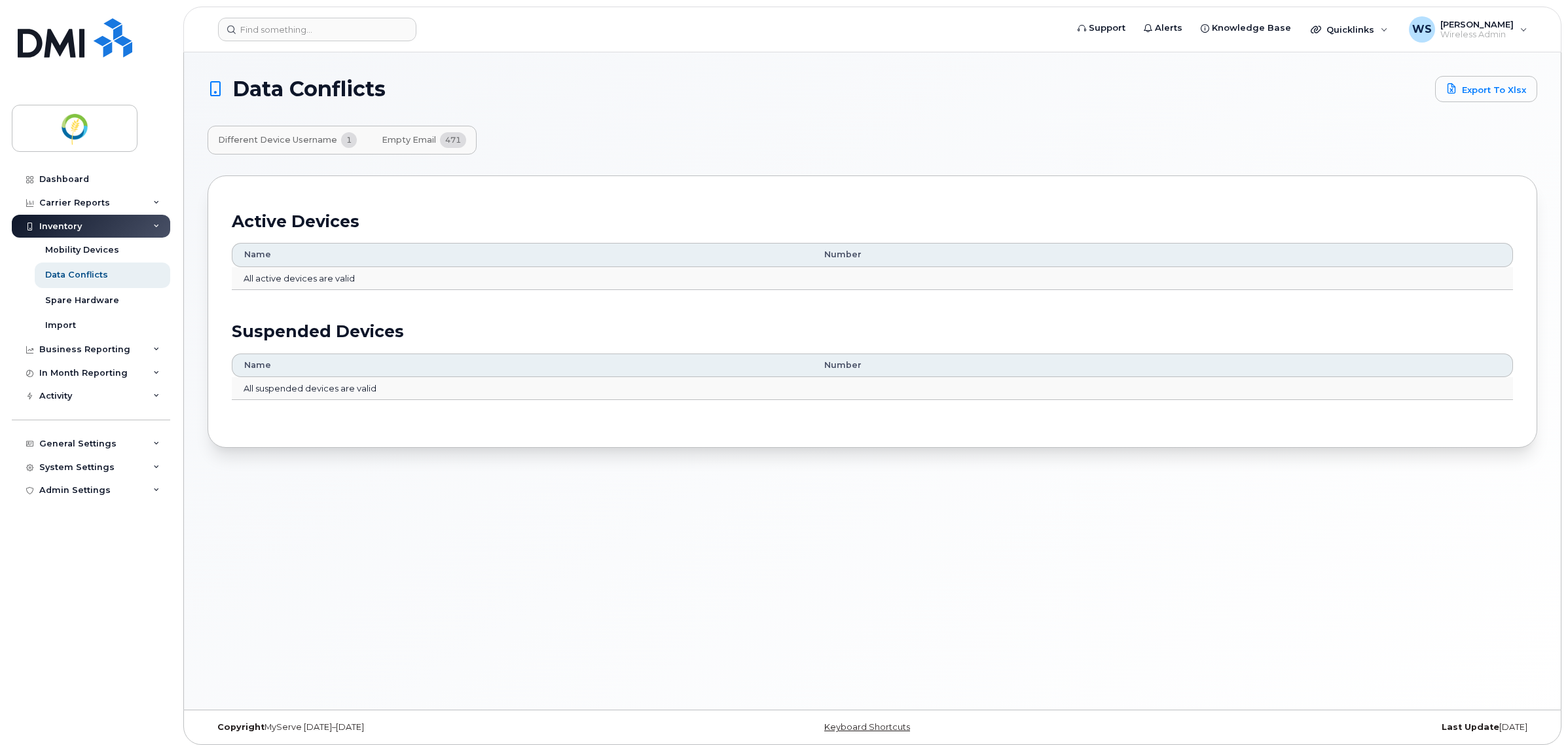
click at [341, 136] on span "1" at bounding box center [349, 140] width 16 height 16
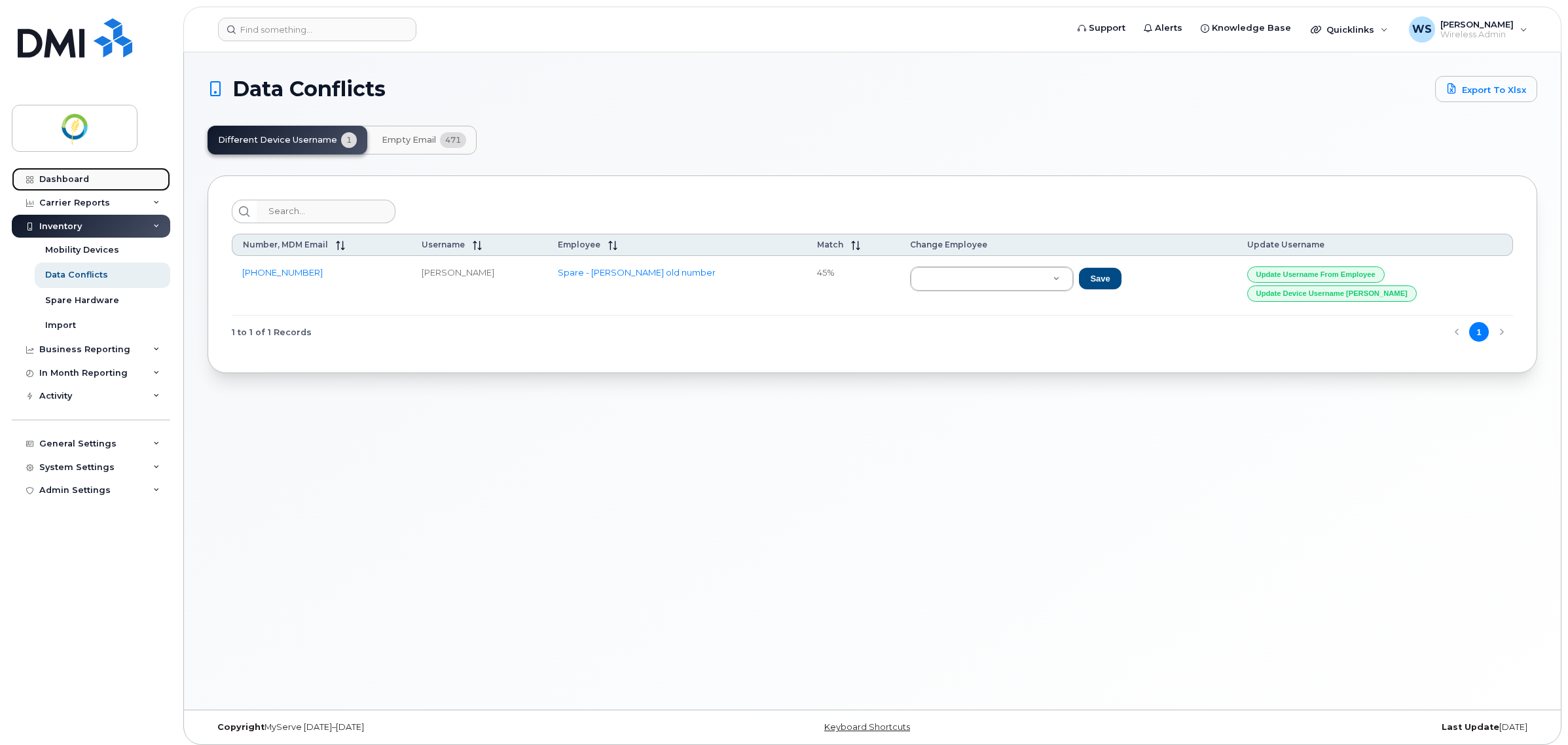
click at [56, 182] on div "Dashboard" at bounding box center [64, 179] width 50 height 11
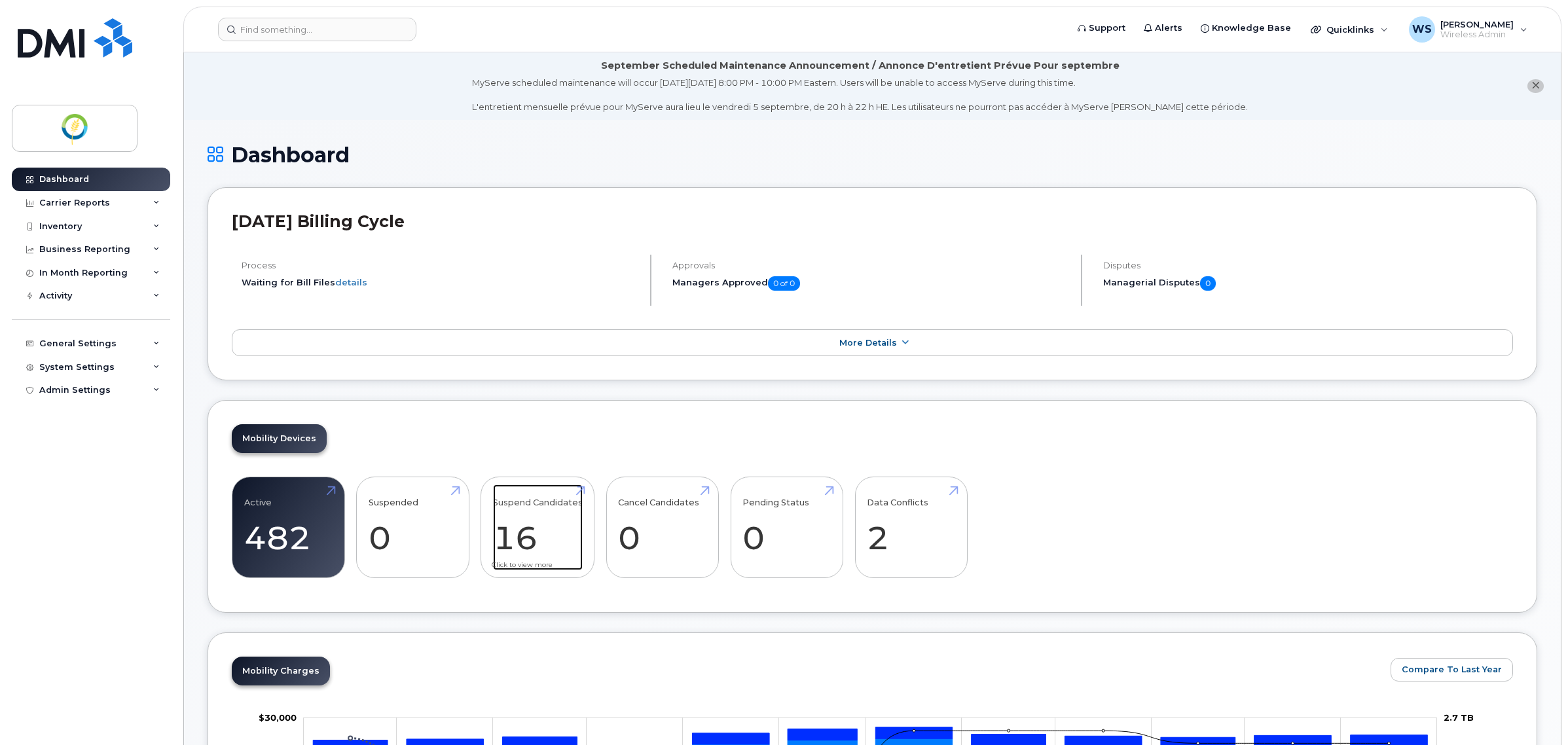
click at [522, 532] on link "Suspend Candidates 16" at bounding box center [537, 527] width 89 height 86
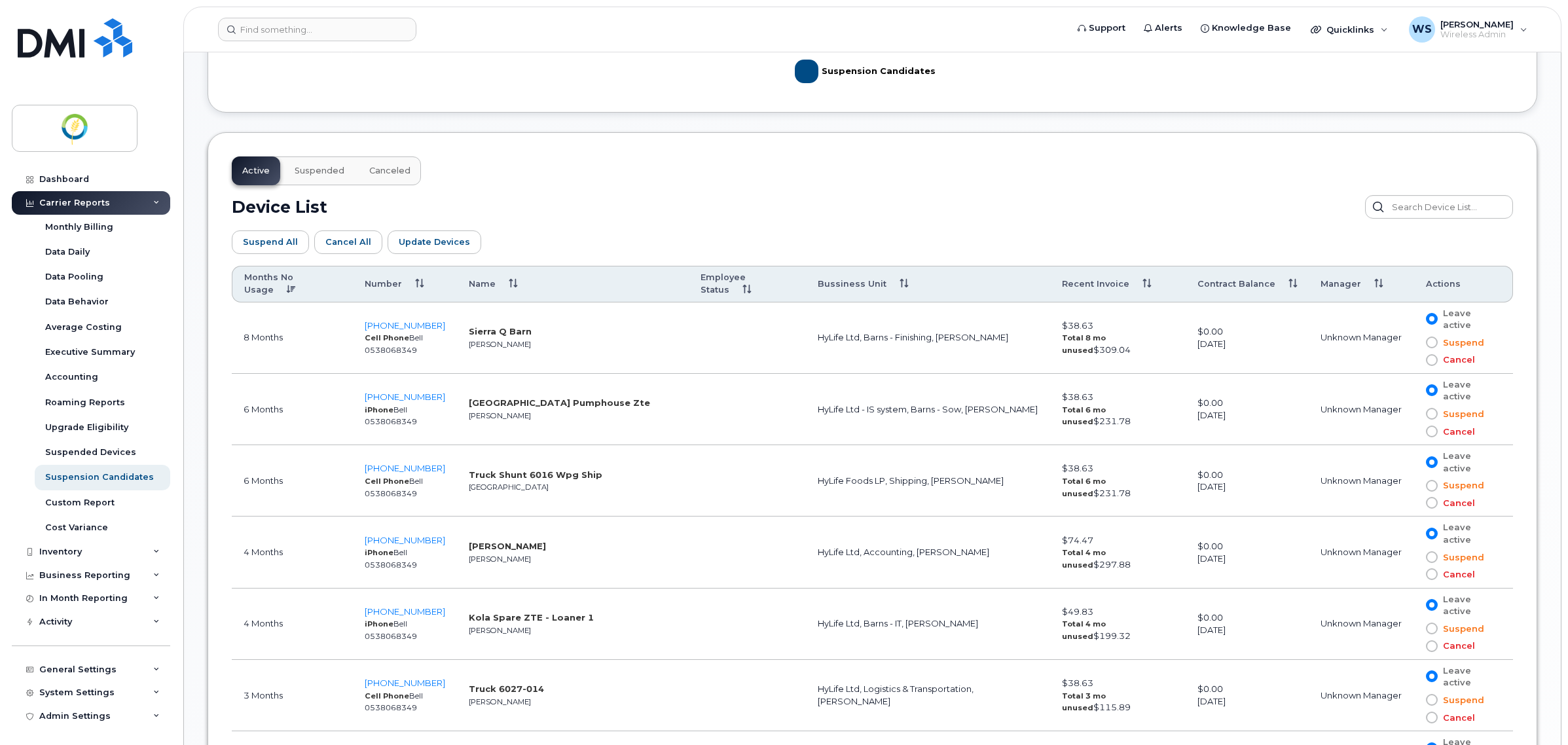
scroll to position [655, 0]
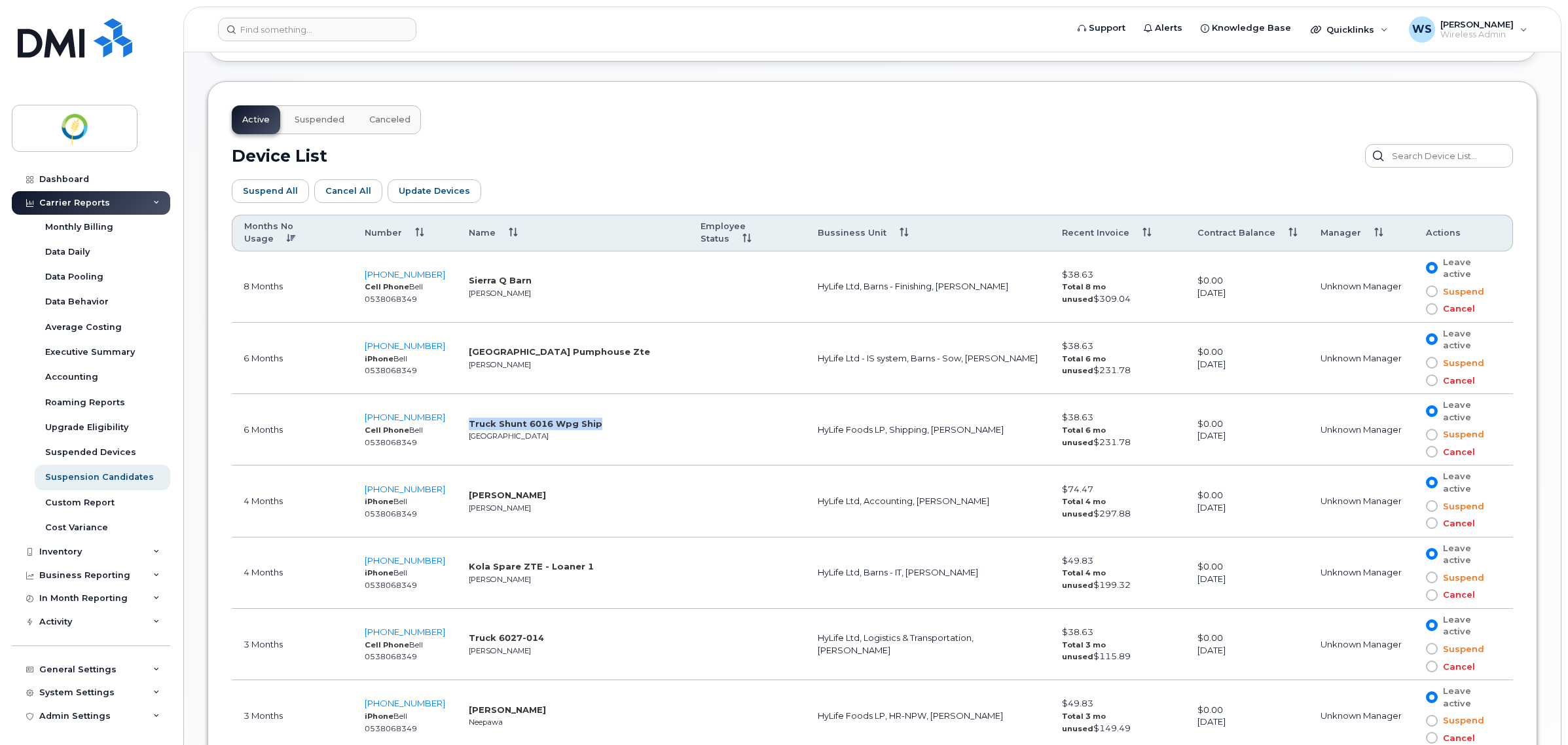
drag, startPoint x: 606, startPoint y: 400, endPoint x: 449, endPoint y: 398, distance: 157.0
click at [457, 398] on td "Truck Shunt [STREET_ADDRESS]" at bounding box center [572, 429] width 232 height 72
copy strong "Truck Shunt 6016 Wpg Ship"
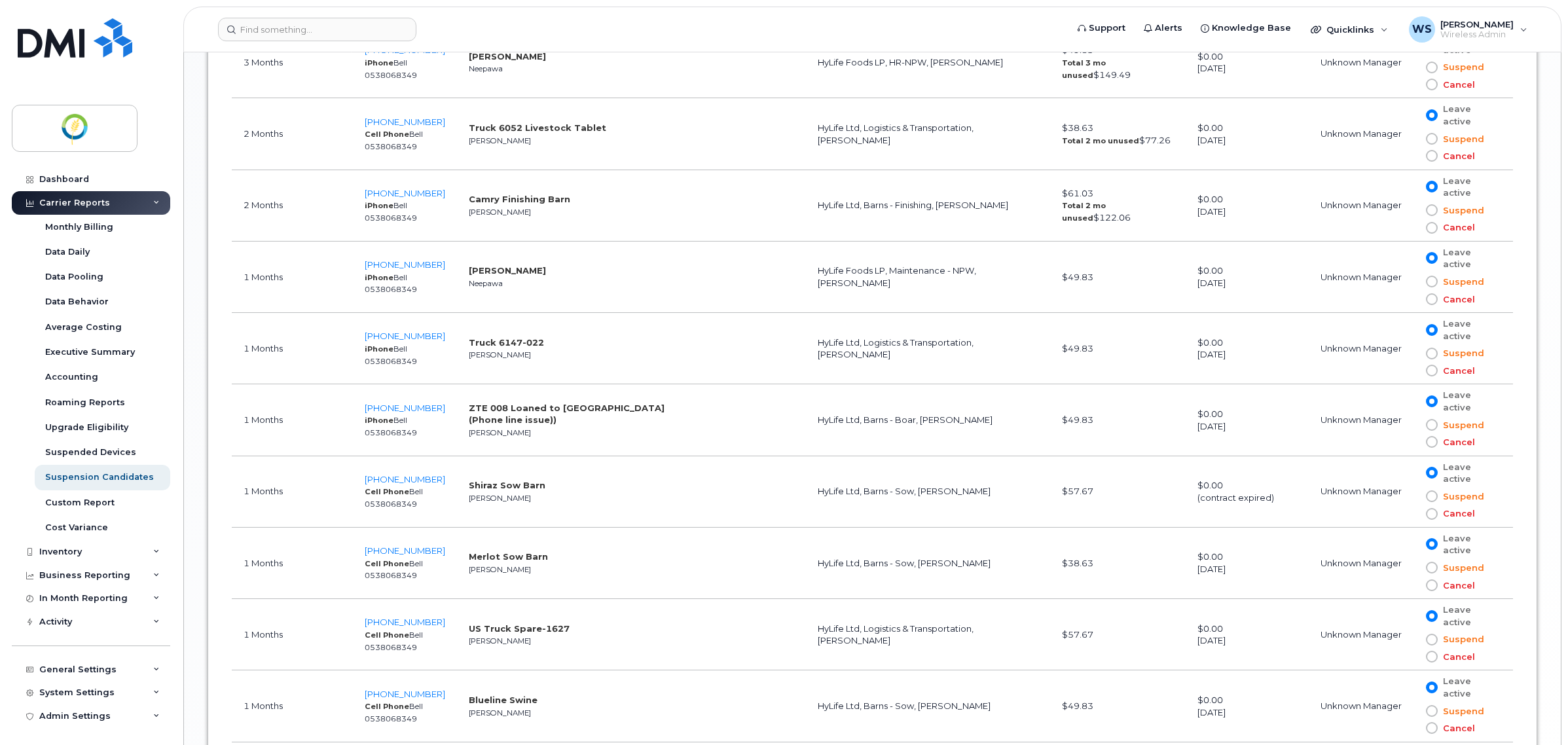
scroll to position [1308, 0]
